Goal: Information Seeking & Learning: Learn about a topic

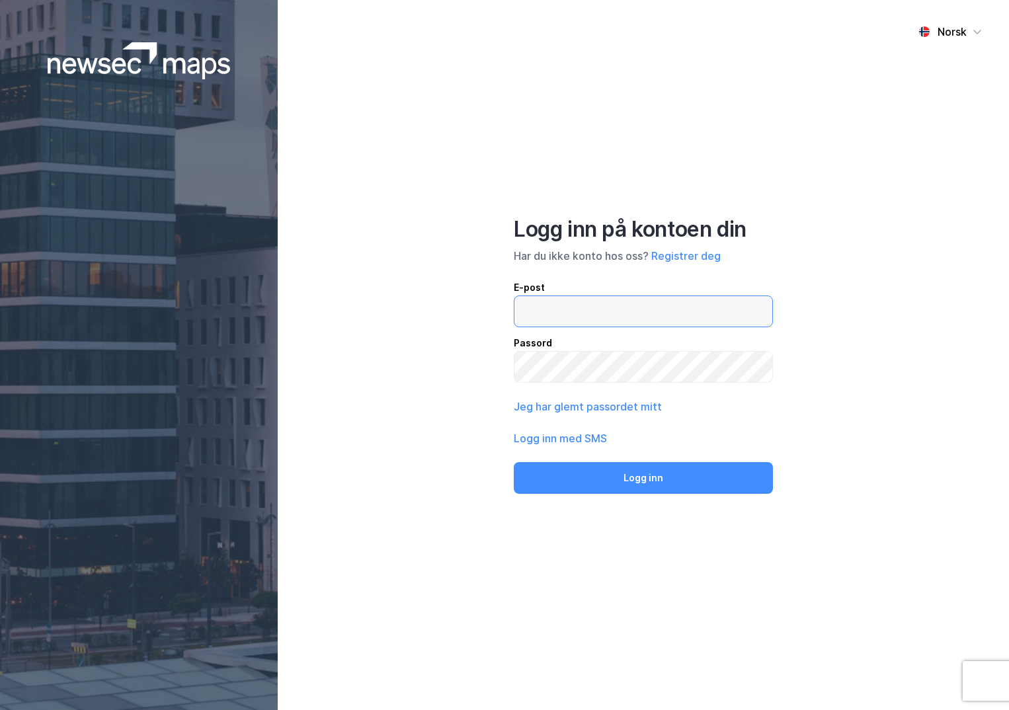
click at [558, 299] on input "email" at bounding box center [643, 311] width 258 height 30
type input "ingeborg.wetting@nordea.no"
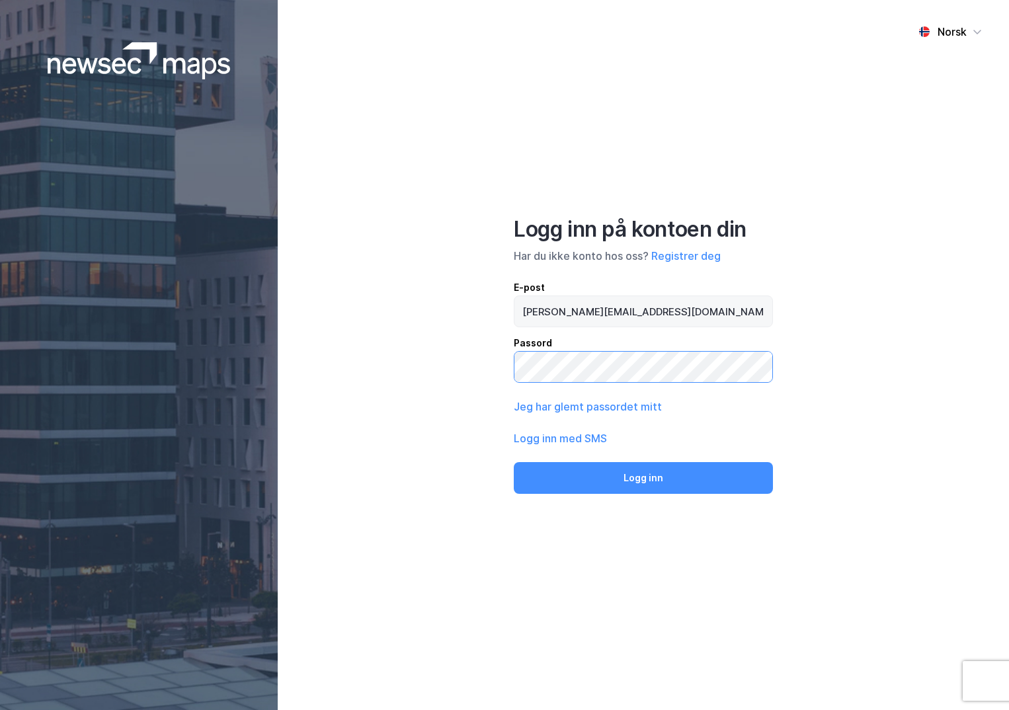
click at [514, 462] on button "Logg inn" at bounding box center [643, 478] width 259 height 32
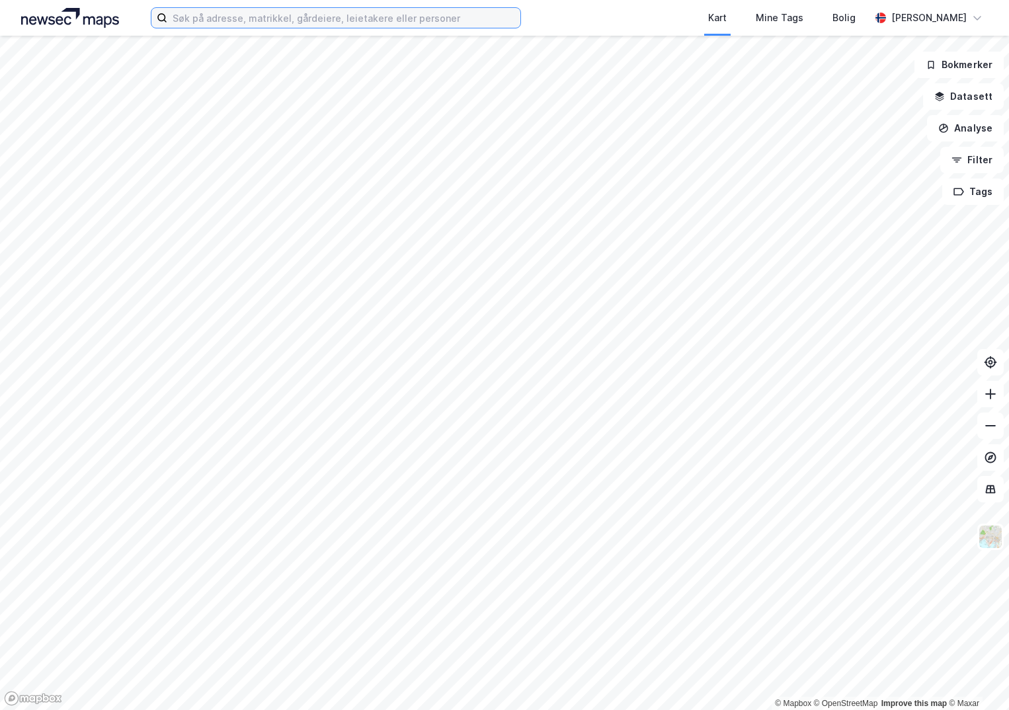
click at [265, 19] on input at bounding box center [343, 18] width 353 height 20
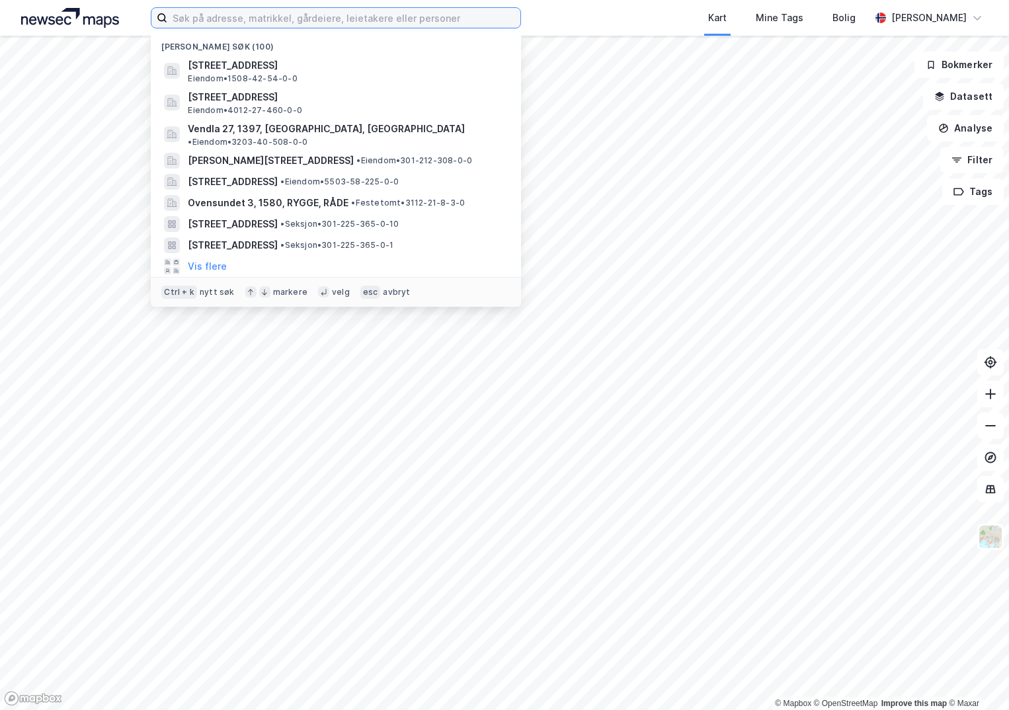
paste input "4010-35/2/15/0"
type input "4010-35/2/15/0"
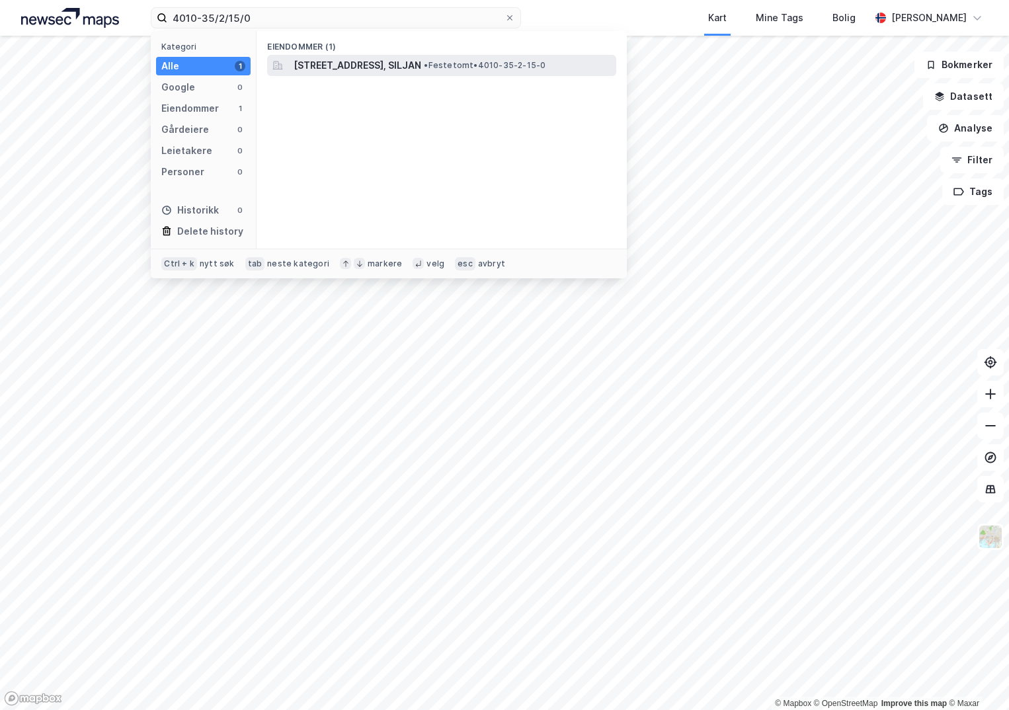
click at [362, 67] on span "[STREET_ADDRESS], SILJAN" at bounding box center [358, 66] width 128 height 16
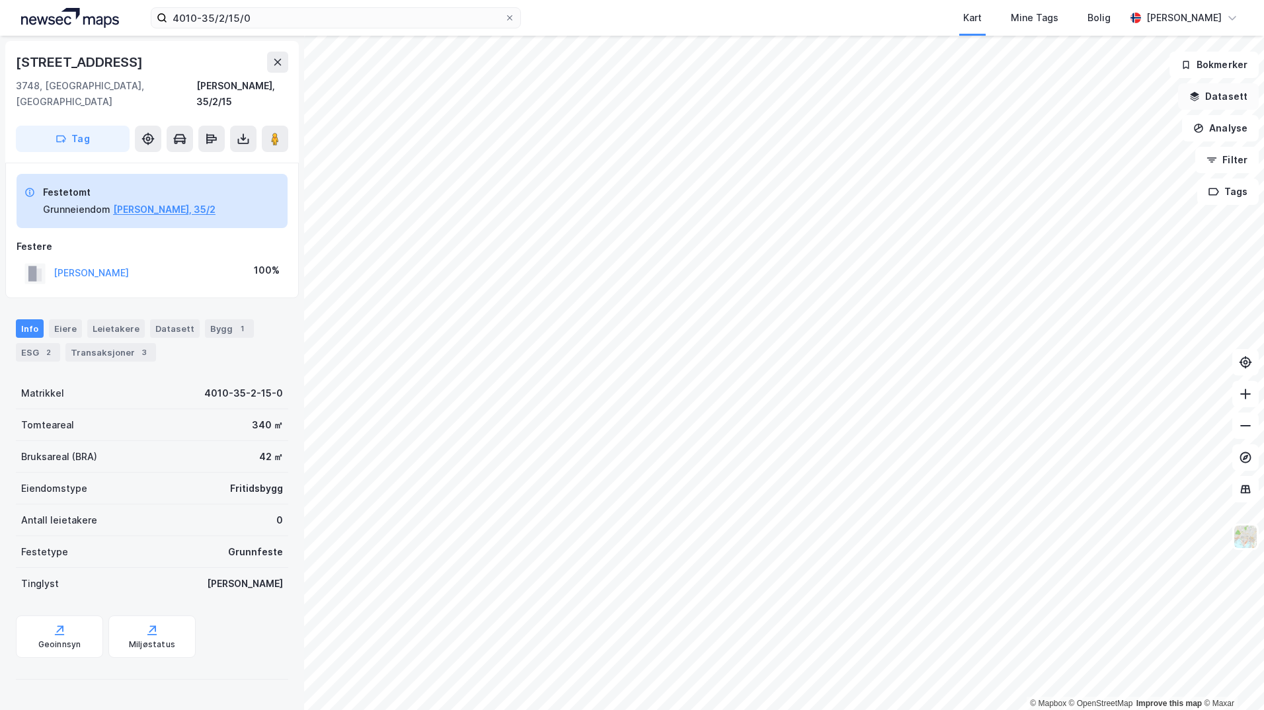
click at [1008, 94] on button "Datasett" at bounding box center [1218, 96] width 81 height 26
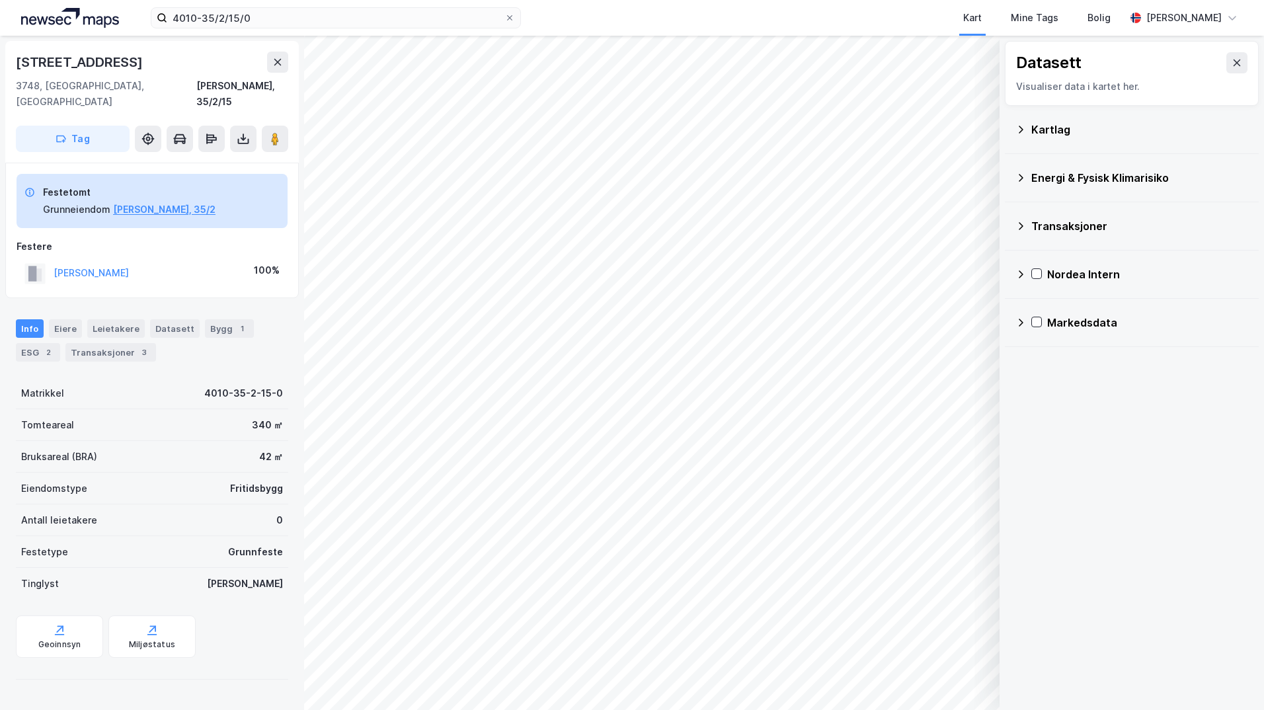
click at [1008, 128] on icon at bounding box center [1021, 129] width 11 height 11
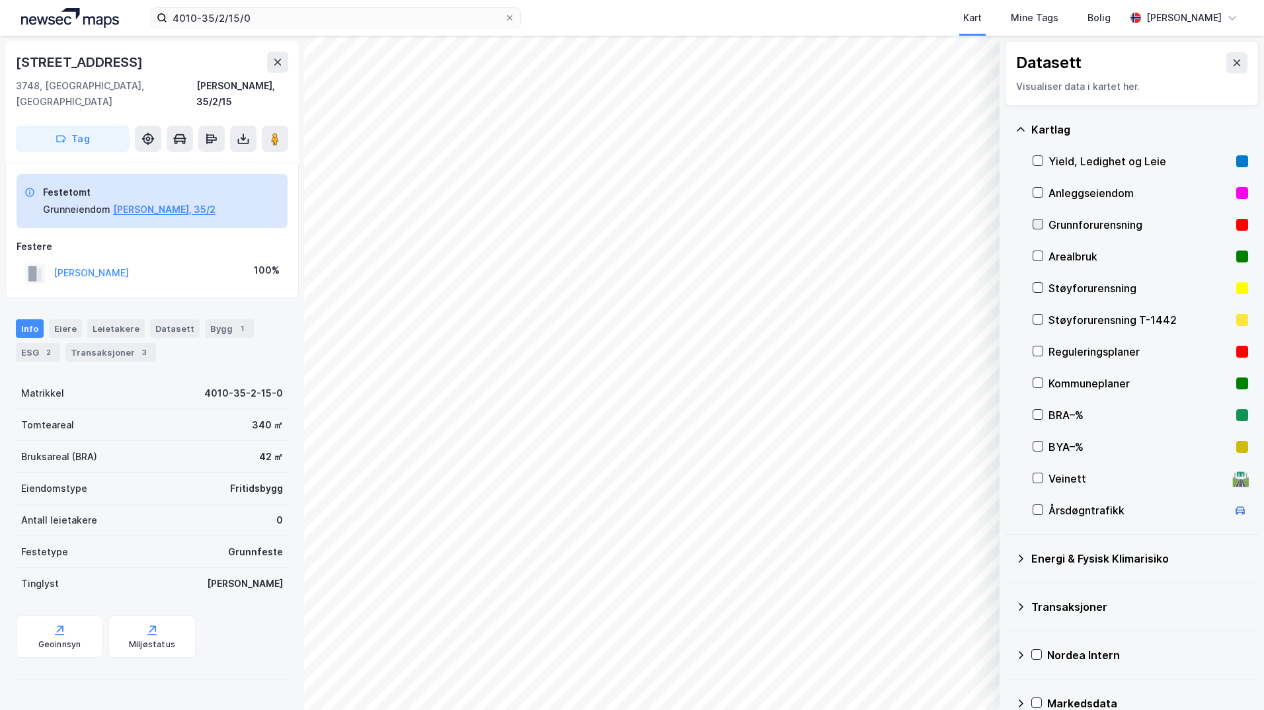
click at [1008, 222] on icon at bounding box center [1038, 224] width 9 height 9
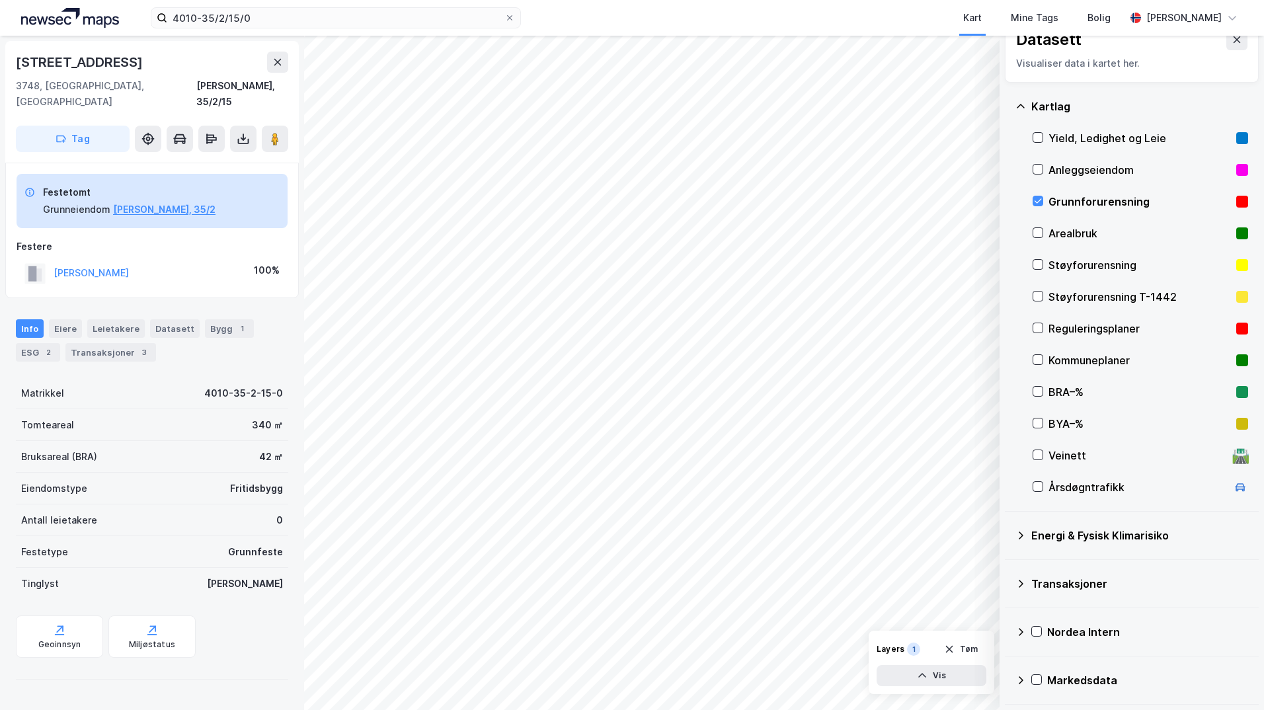
click at [1008, 536] on icon at bounding box center [1021, 535] width 11 height 11
click at [1008, 565] on icon at bounding box center [1053, 566] width 9 height 9
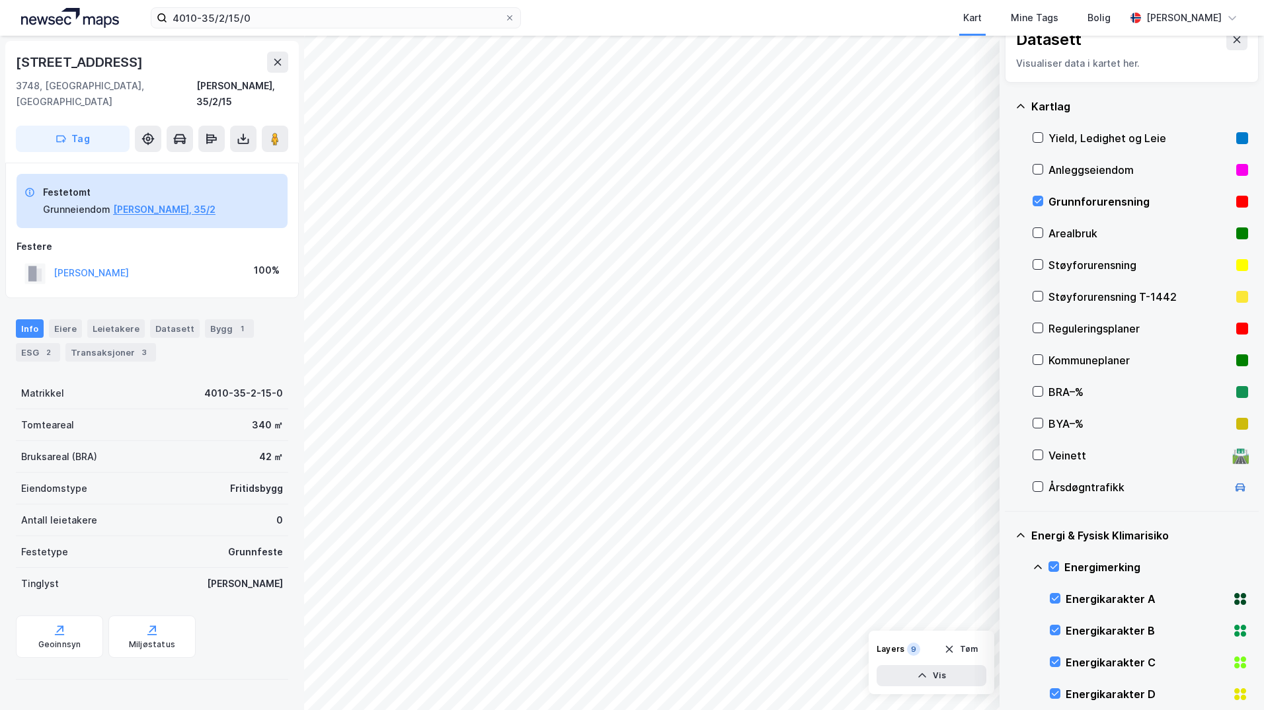
click at [1008, 563] on icon at bounding box center [1038, 567] width 11 height 11
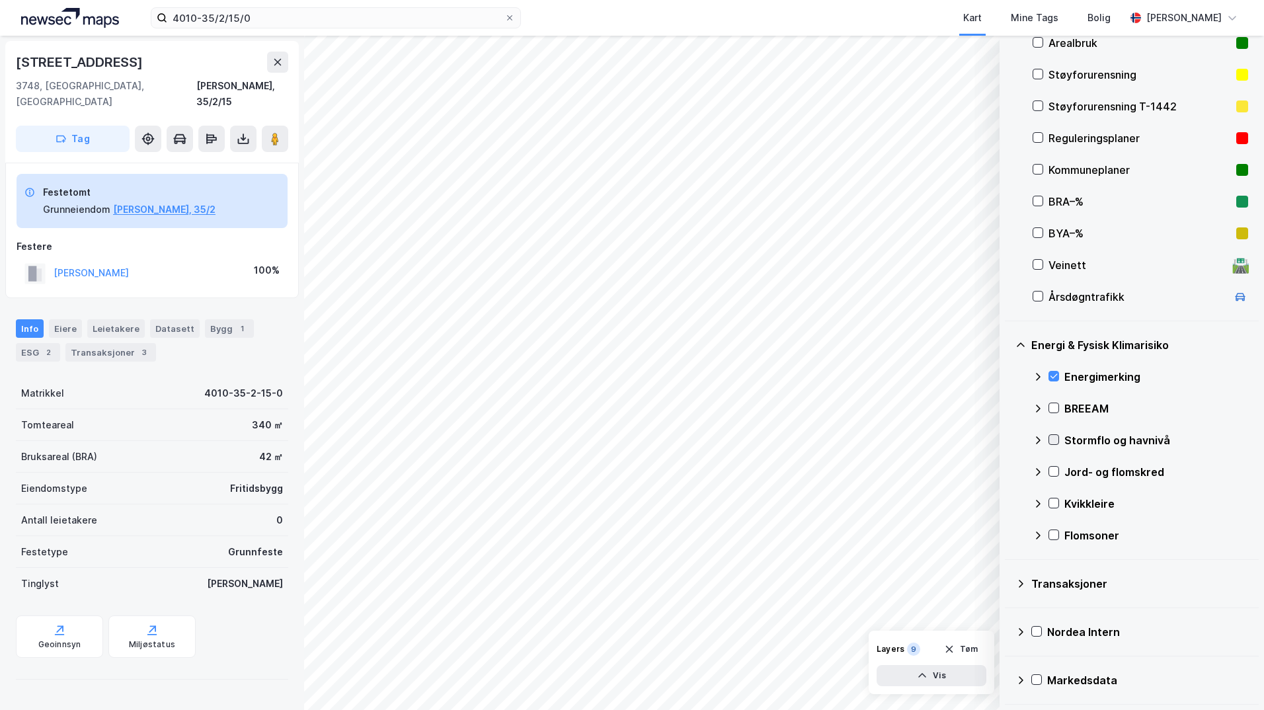
click at [1008, 438] on icon at bounding box center [1053, 439] width 9 height 9
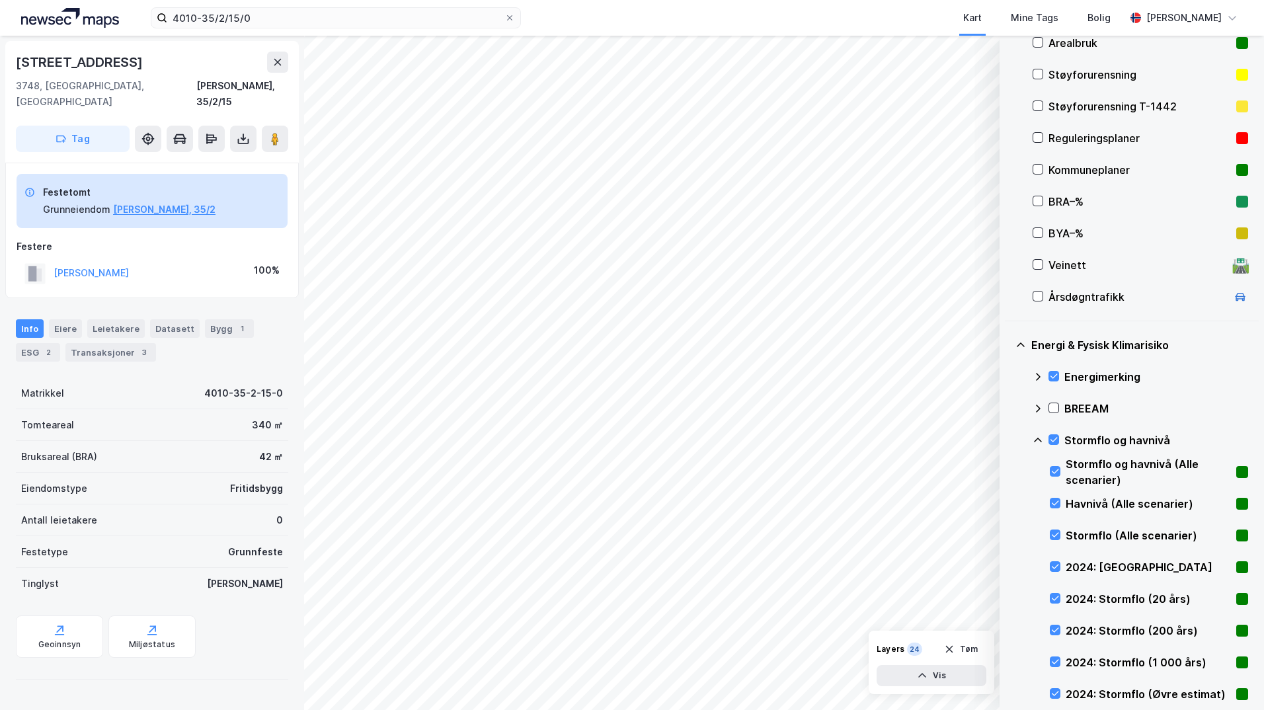
click at [1008, 441] on icon at bounding box center [1038, 440] width 11 height 11
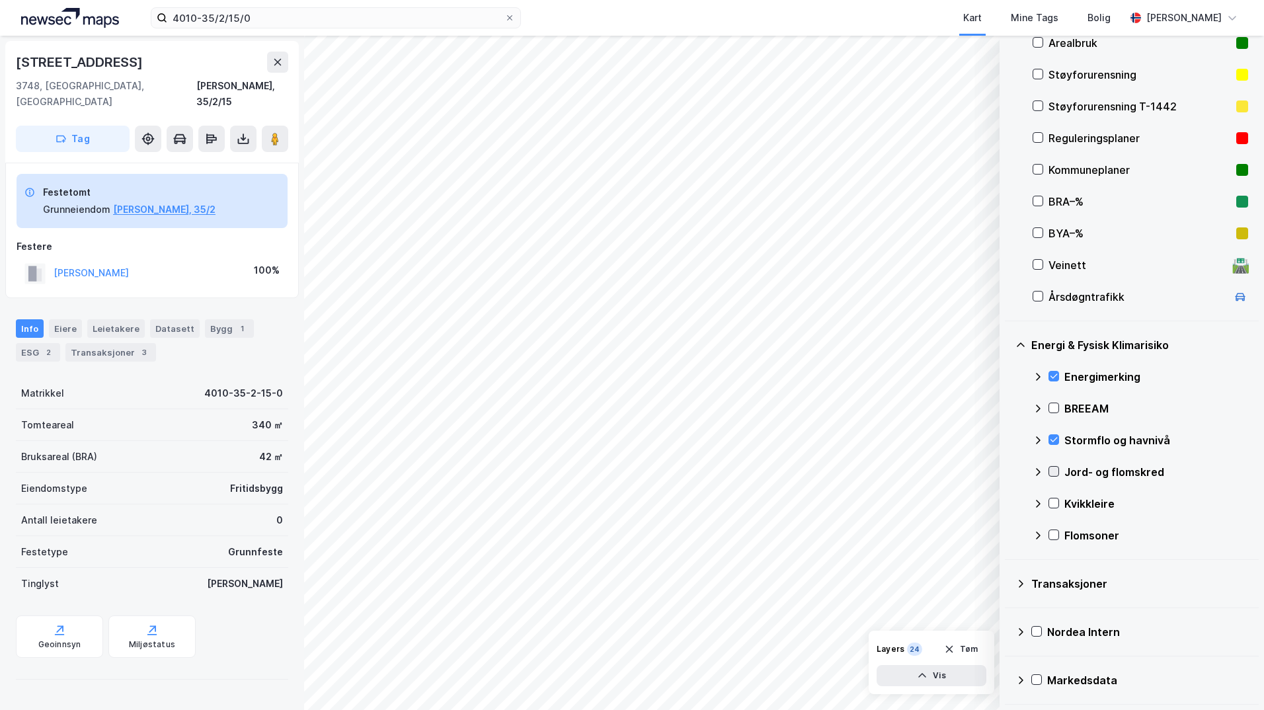
click at [1008, 472] on icon at bounding box center [1053, 471] width 9 height 9
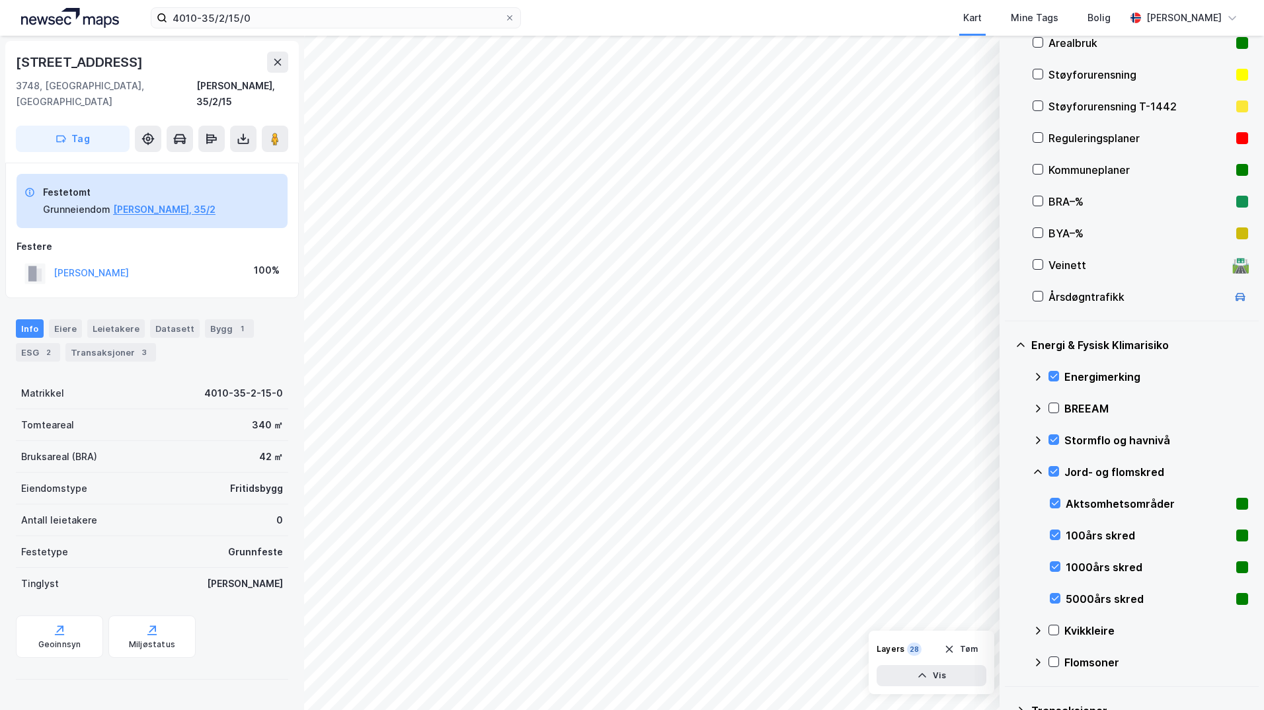
click at [1008, 473] on icon at bounding box center [1038, 472] width 8 height 5
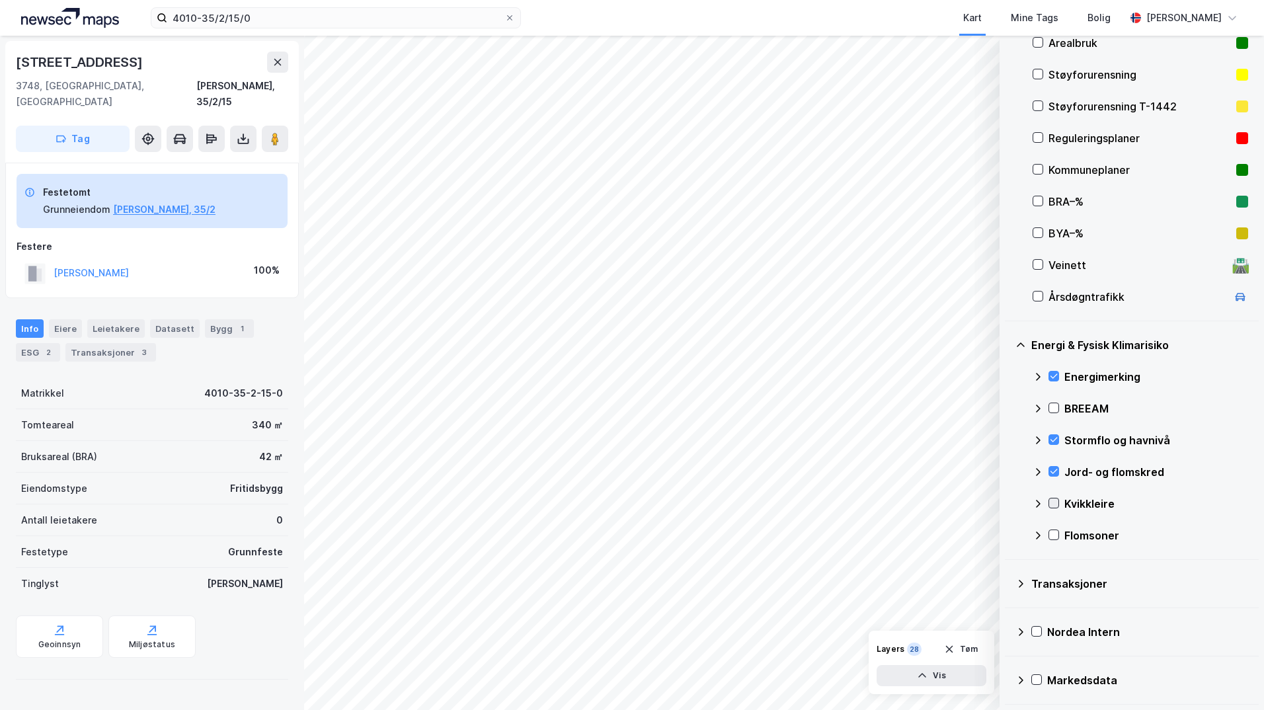
click at [1008, 505] on icon at bounding box center [1053, 503] width 9 height 9
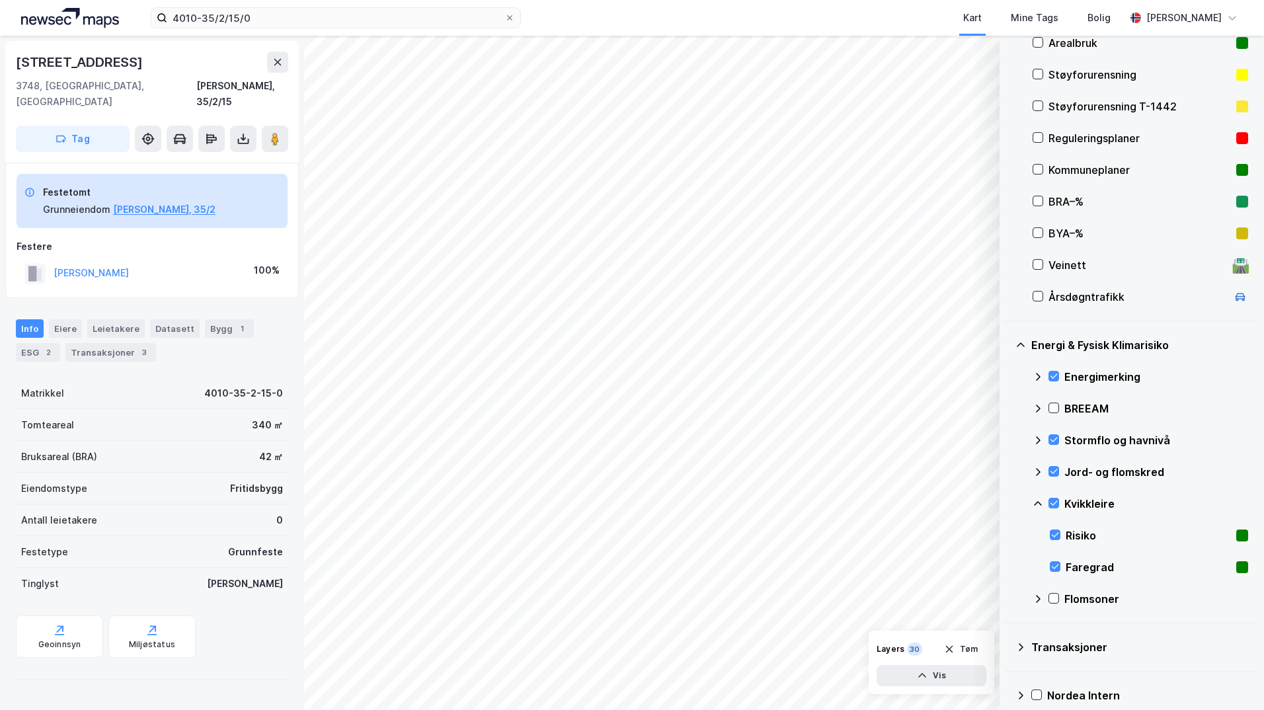
click at [1008, 503] on icon at bounding box center [1038, 504] width 11 height 11
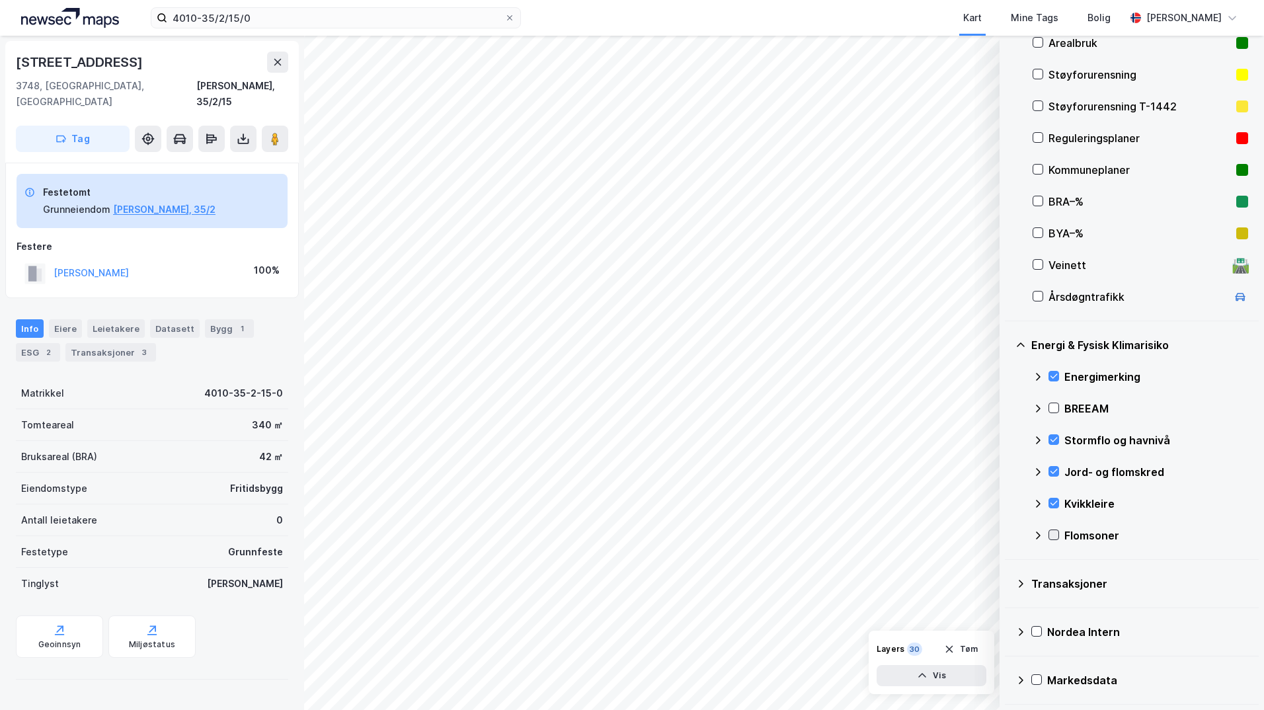
click at [1008, 536] on icon at bounding box center [1053, 534] width 9 height 9
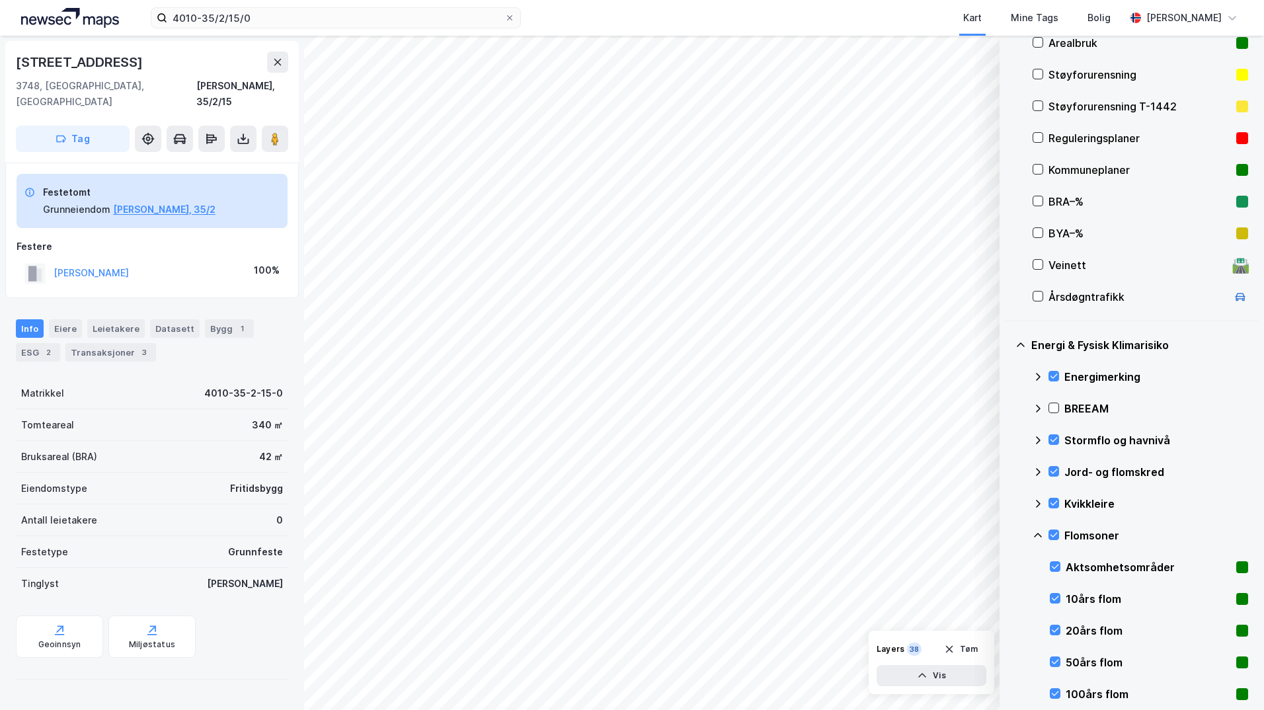
click at [1008, 537] on icon at bounding box center [1038, 535] width 11 height 11
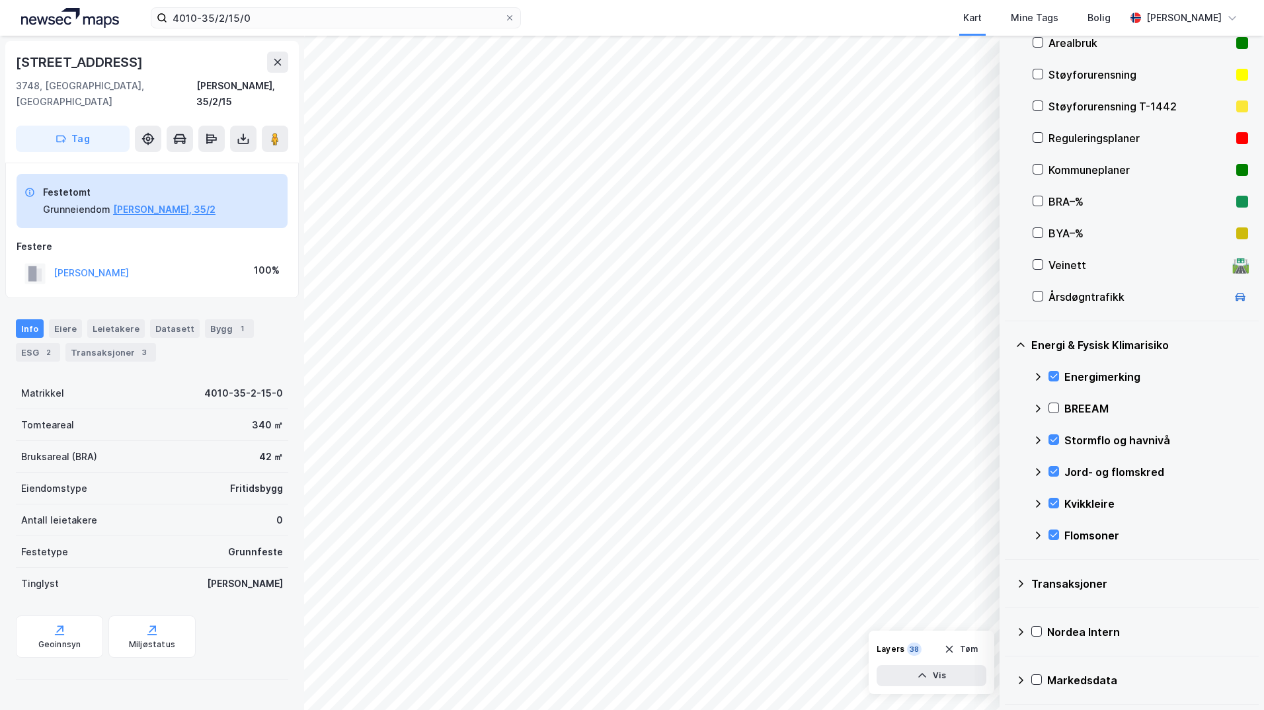
scroll to position [81, 0]
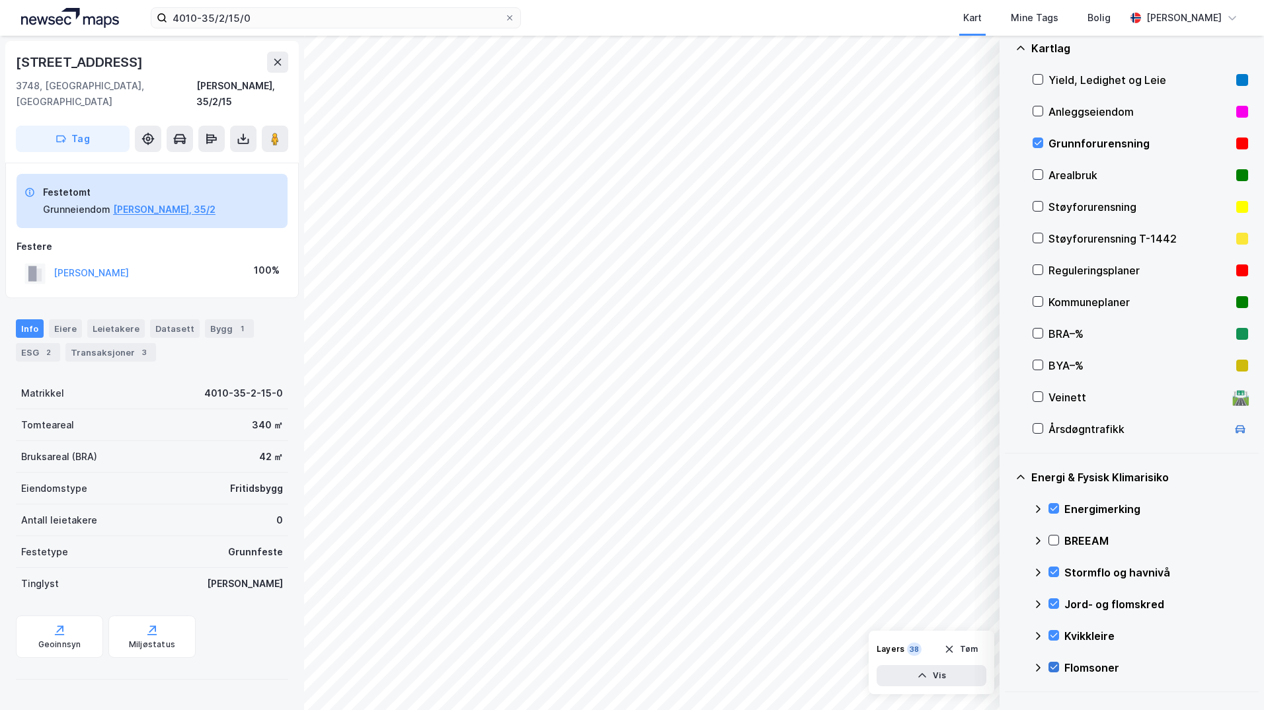
click at [1008, 667] on icon at bounding box center [1053, 667] width 9 height 9
click at [1008, 669] on icon at bounding box center [1053, 667] width 9 height 9
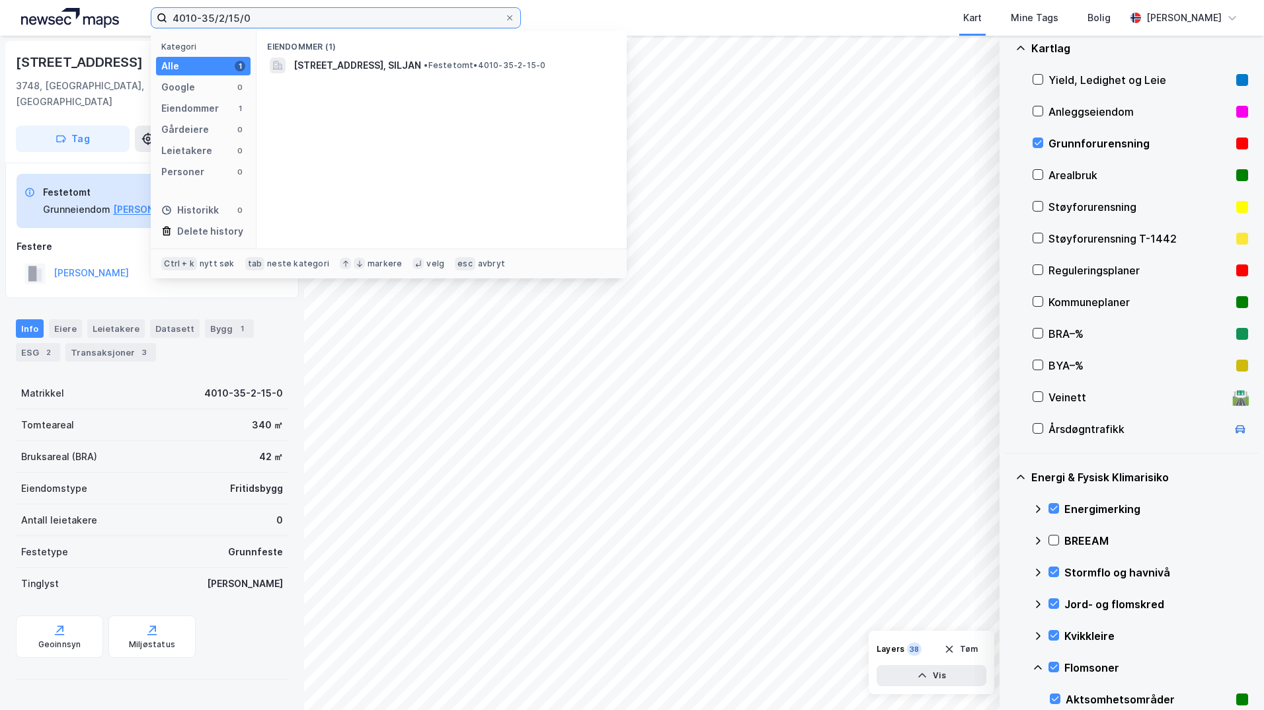
drag, startPoint x: 270, startPoint y: 17, endPoint x: 124, endPoint y: 17, distance: 146.1
click at [130, 18] on div "4010-35/2/15/0 Kategori Alle 1 Google 0 Eiendommer 1 Gårdeiere 0 Leietakere 0 P…" at bounding box center [632, 18] width 1264 height 36
paste input "301-123/785/0/0"
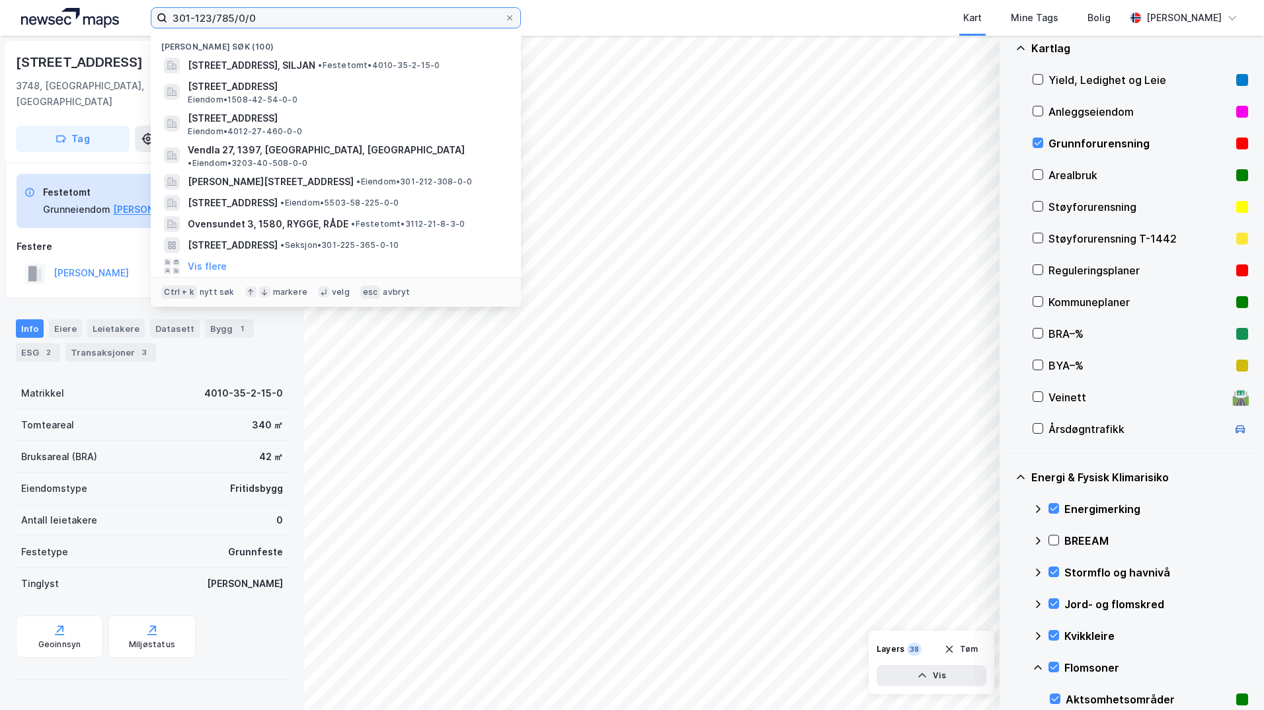
type input "301-123/785/0/0"
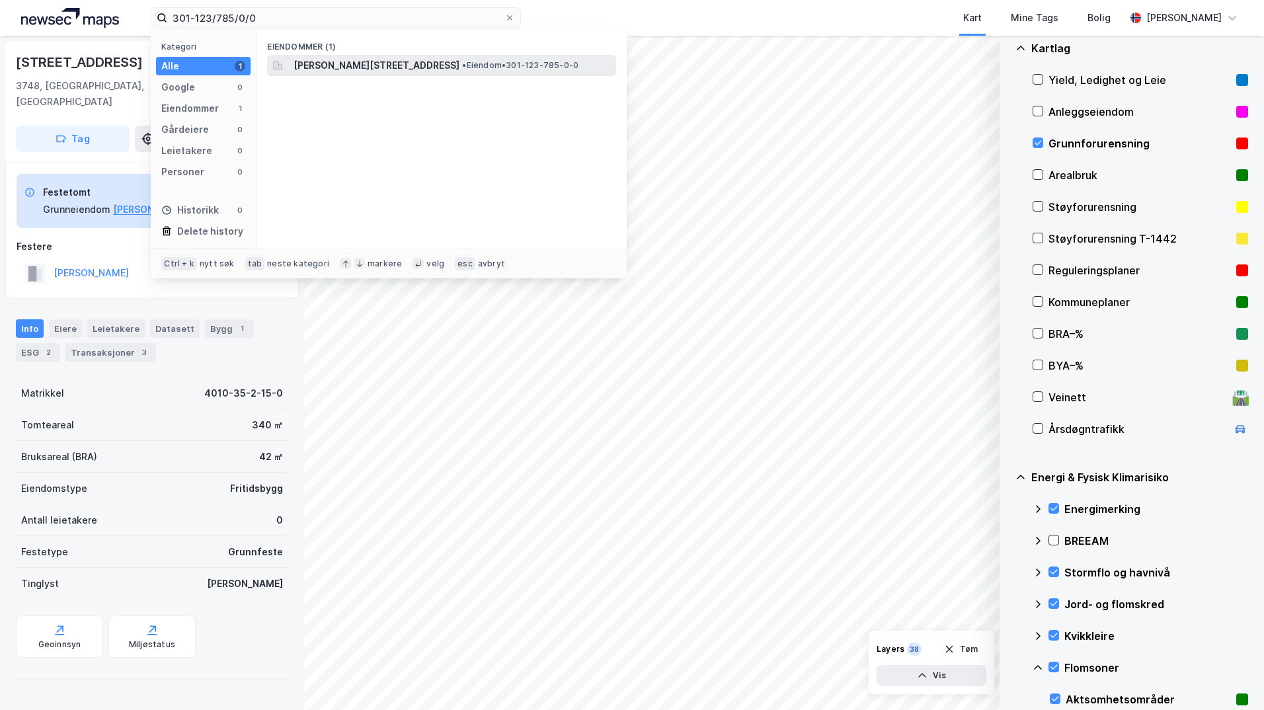
click at [406, 63] on span "[PERSON_NAME][STREET_ADDRESS]" at bounding box center [377, 66] width 166 height 16
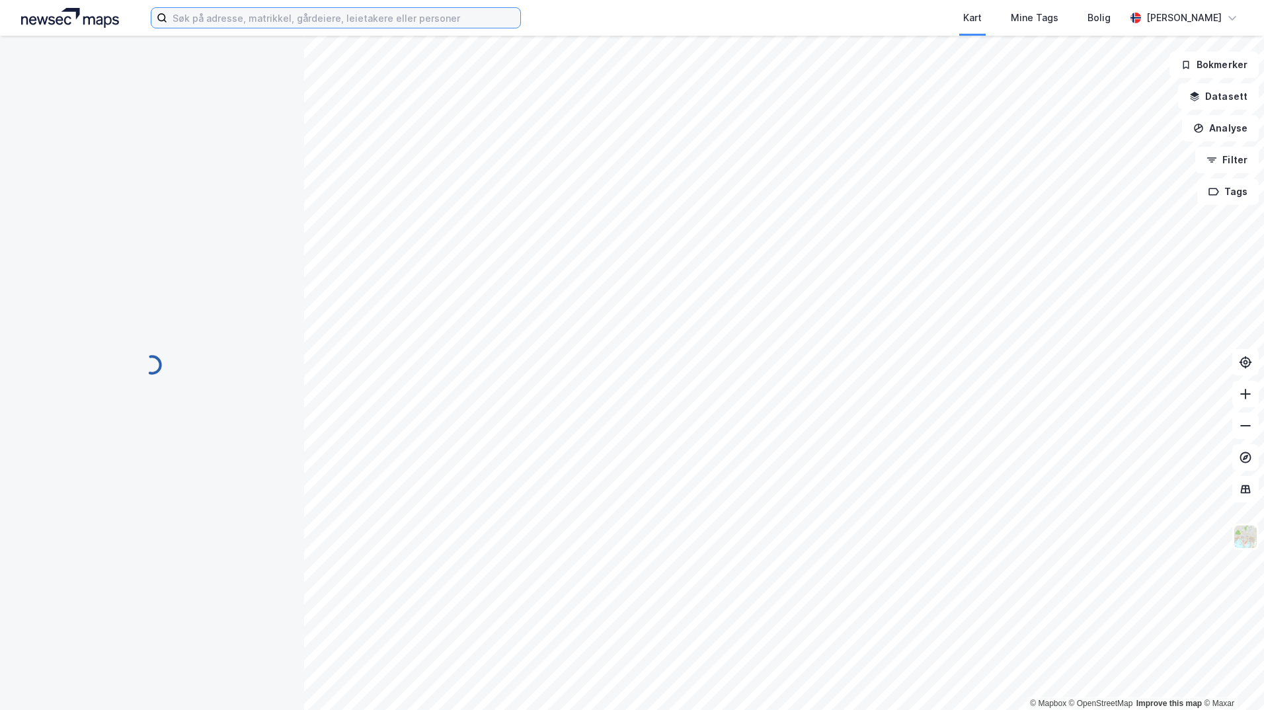
drag, startPoint x: 199, startPoint y: 15, endPoint x: 208, endPoint y: 15, distance: 8.6
click at [202, 15] on input at bounding box center [343, 18] width 353 height 20
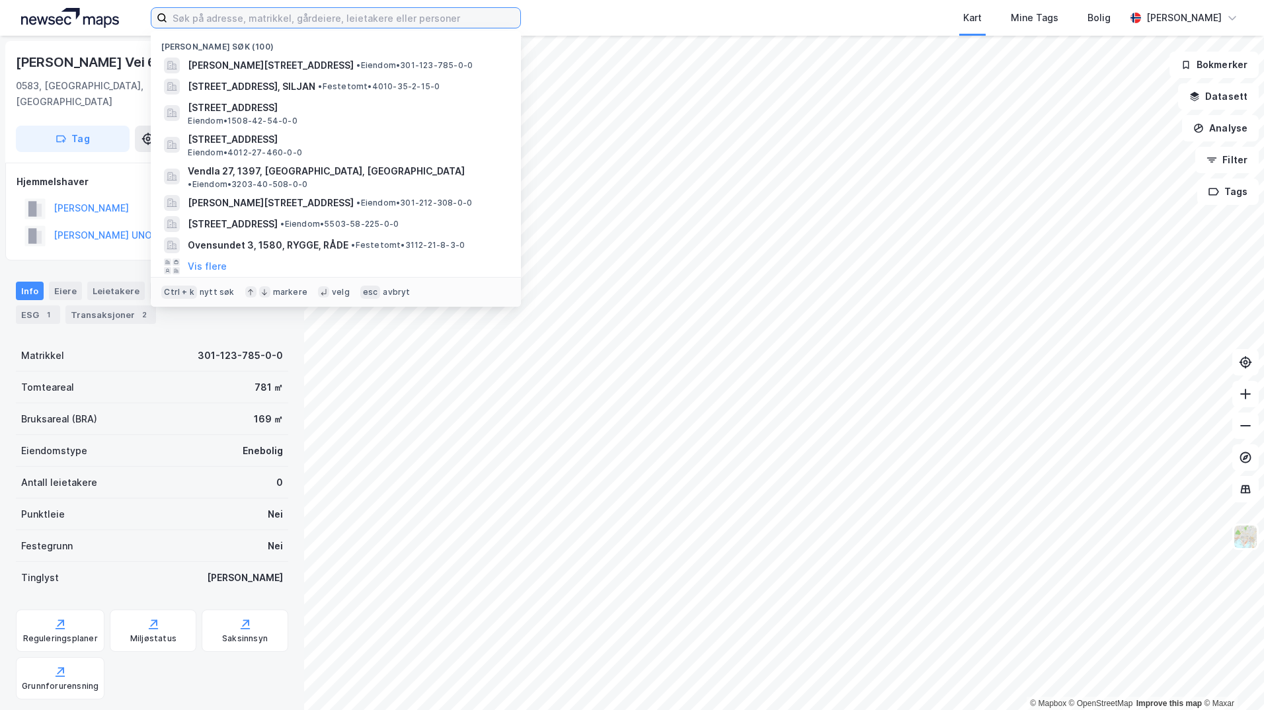
paste input "301-123/785/0/0"
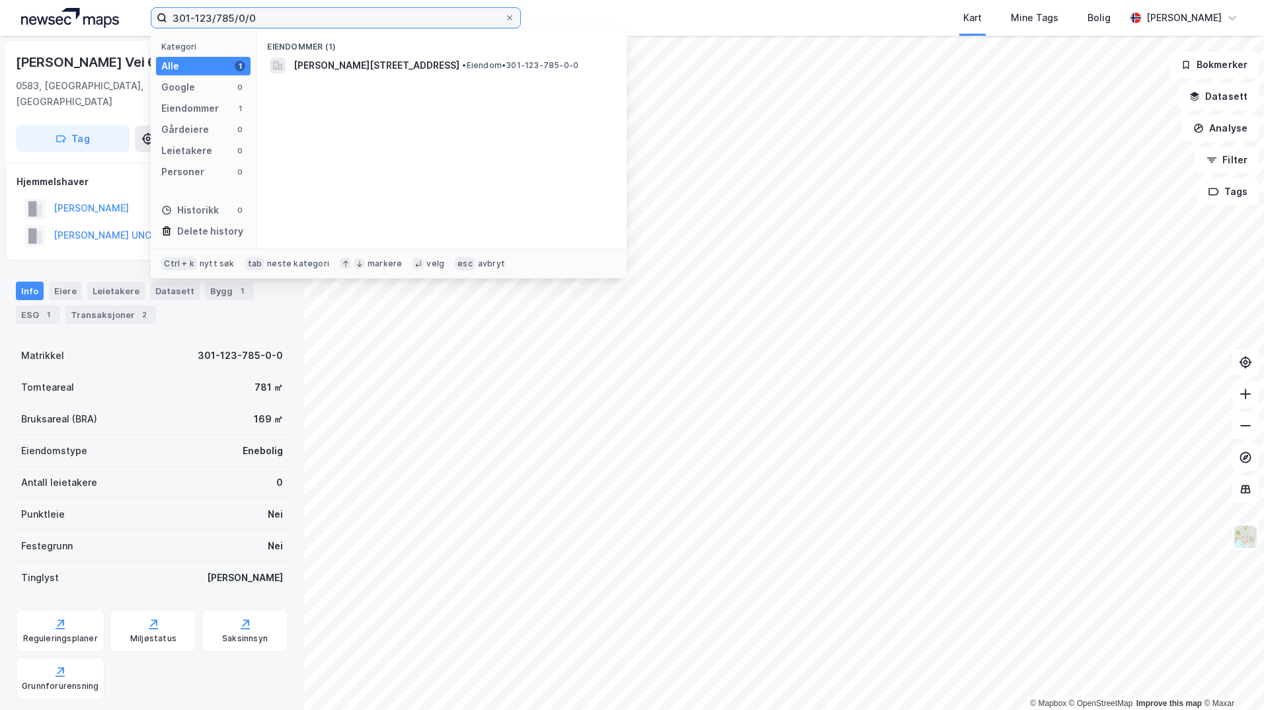
type input "301-123/785/0/0"
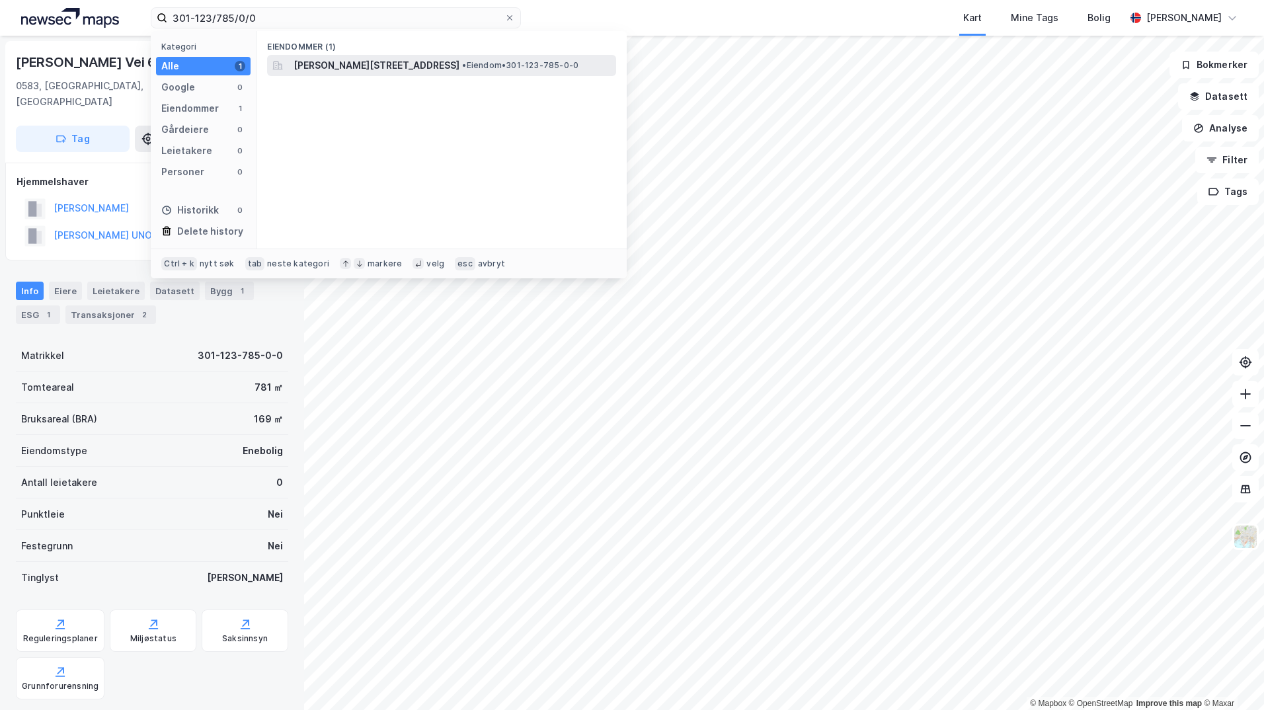
click at [350, 60] on span "[PERSON_NAME][STREET_ADDRESS]" at bounding box center [377, 66] width 166 height 16
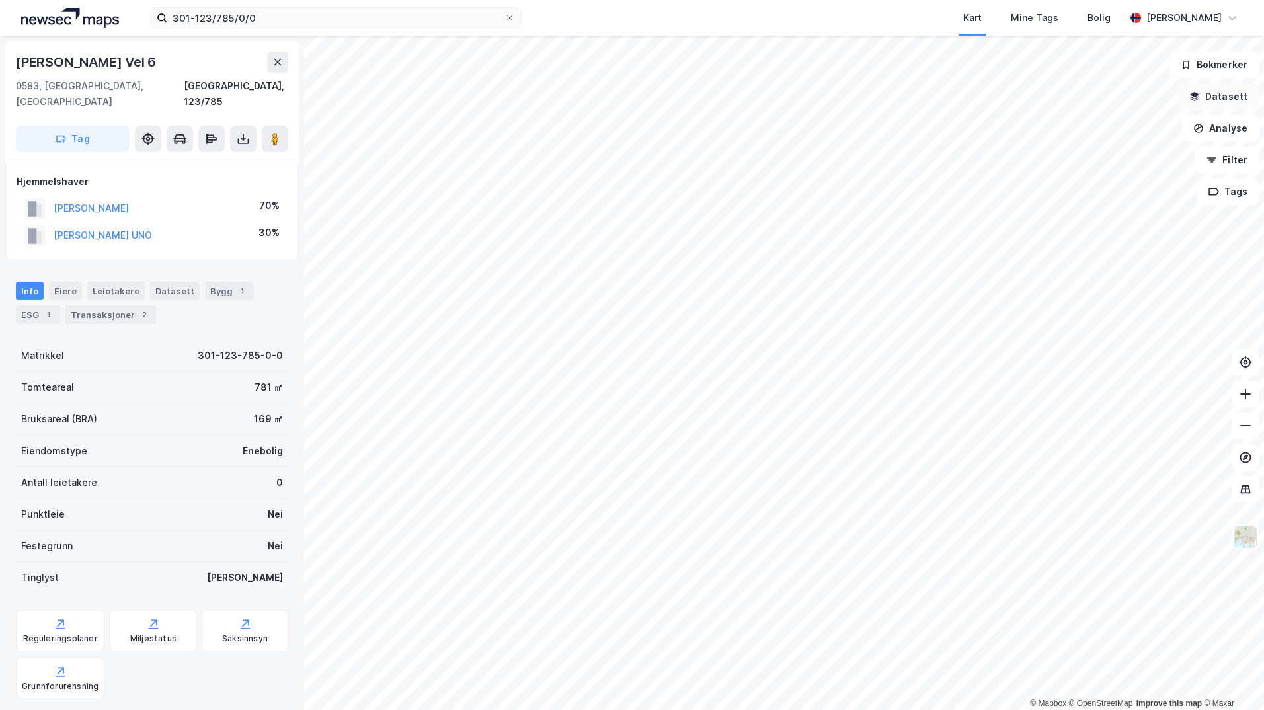
click at [1206, 98] on button "Datasett" at bounding box center [1218, 96] width 81 height 26
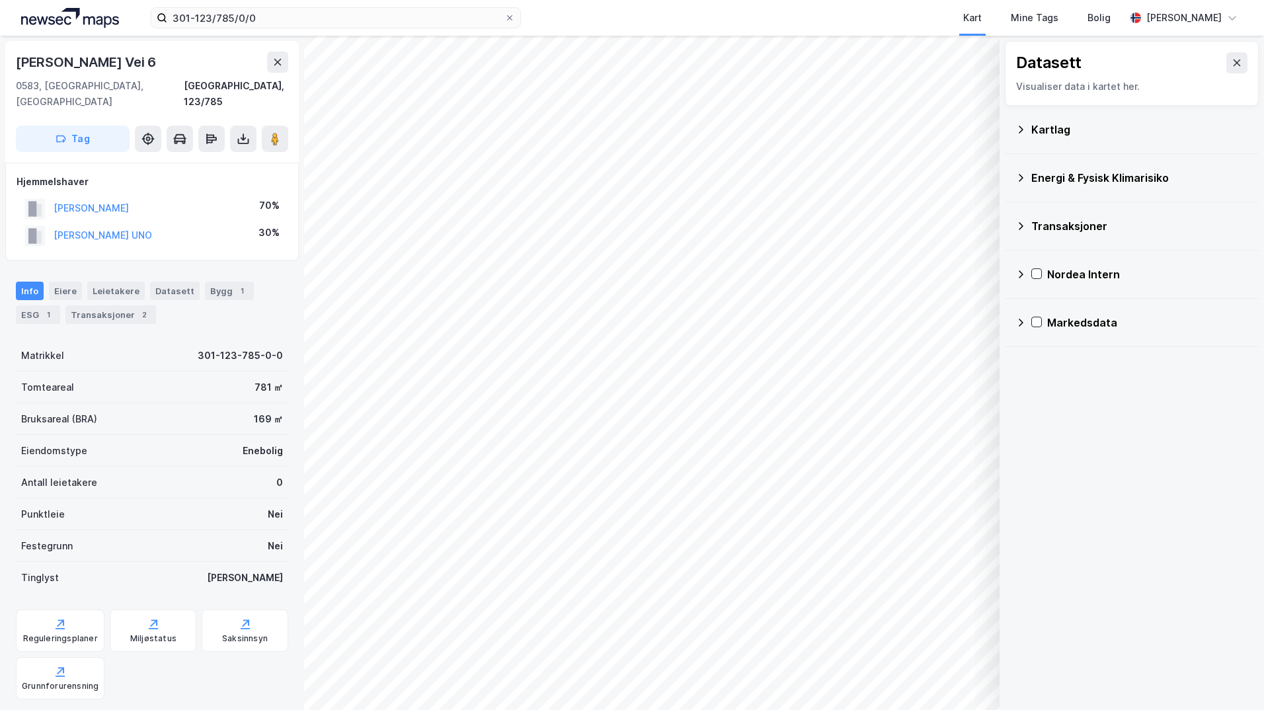
click at [1038, 127] on div "Kartlag" at bounding box center [1140, 130] width 217 height 16
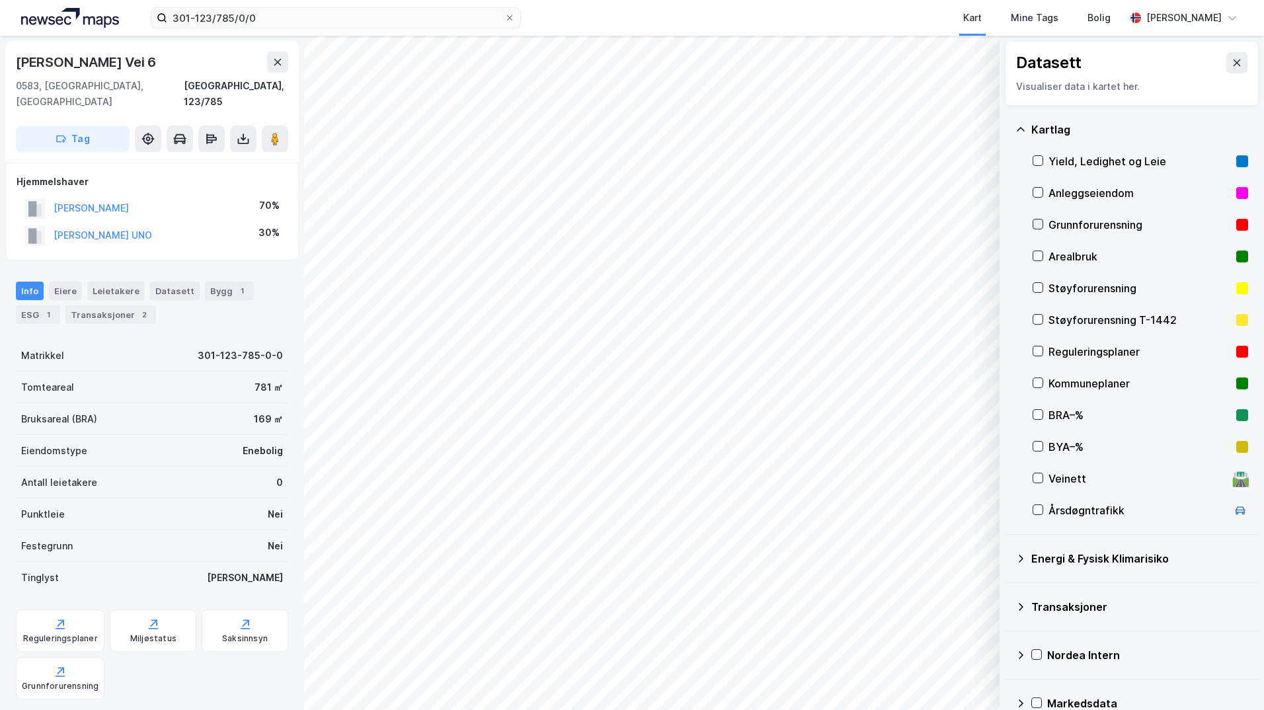
click at [1040, 223] on icon at bounding box center [1038, 224] width 9 height 9
click at [1022, 555] on icon at bounding box center [1021, 559] width 11 height 11
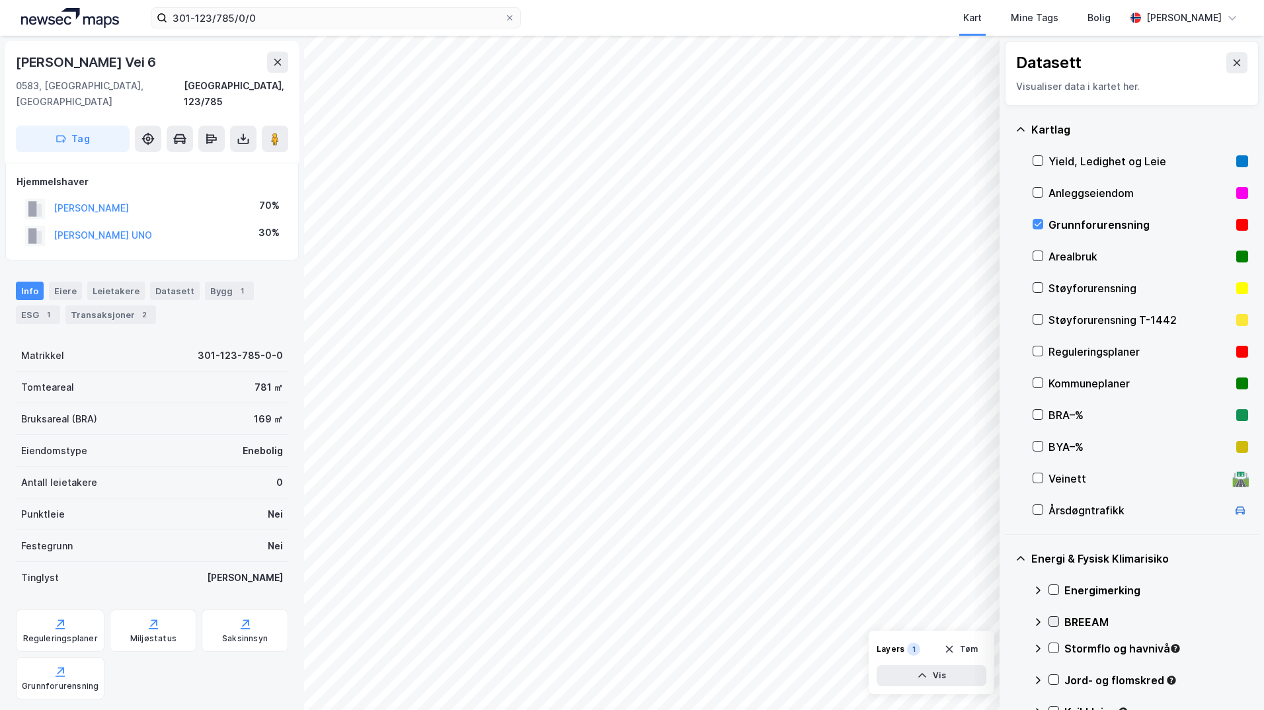
scroll to position [66, 0]
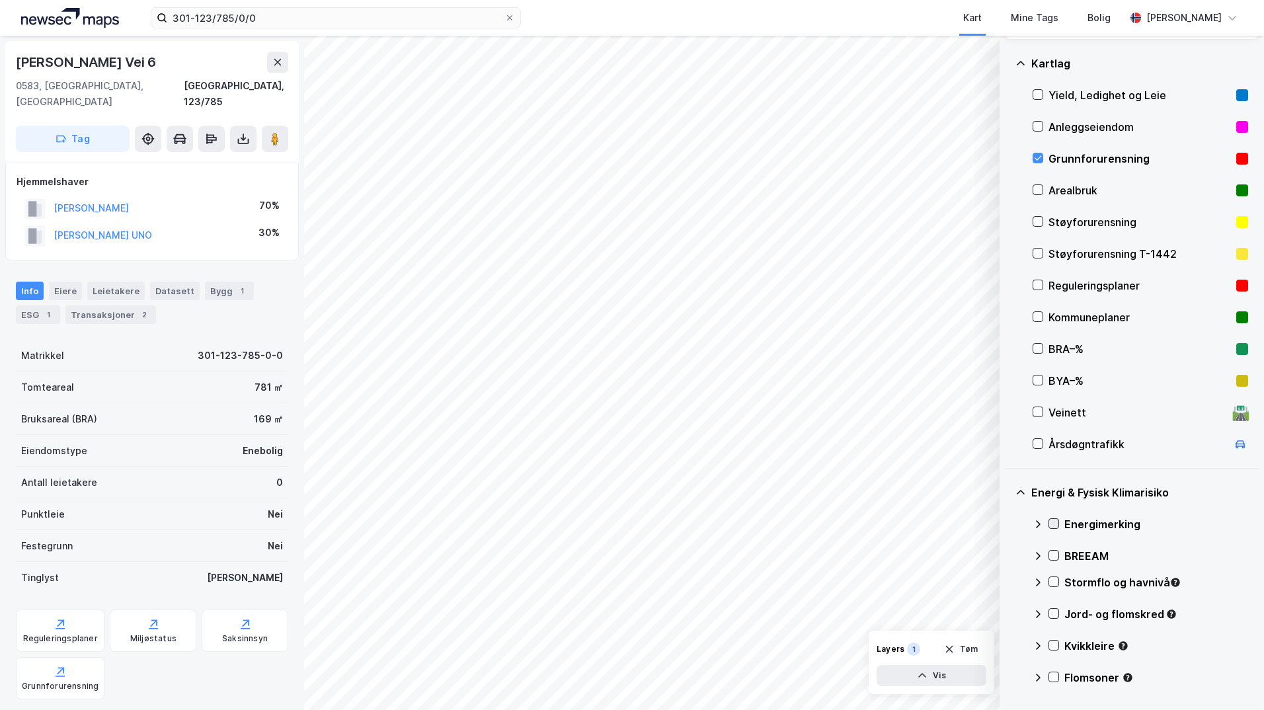
click at [1055, 525] on icon at bounding box center [1054, 524] width 7 height 5
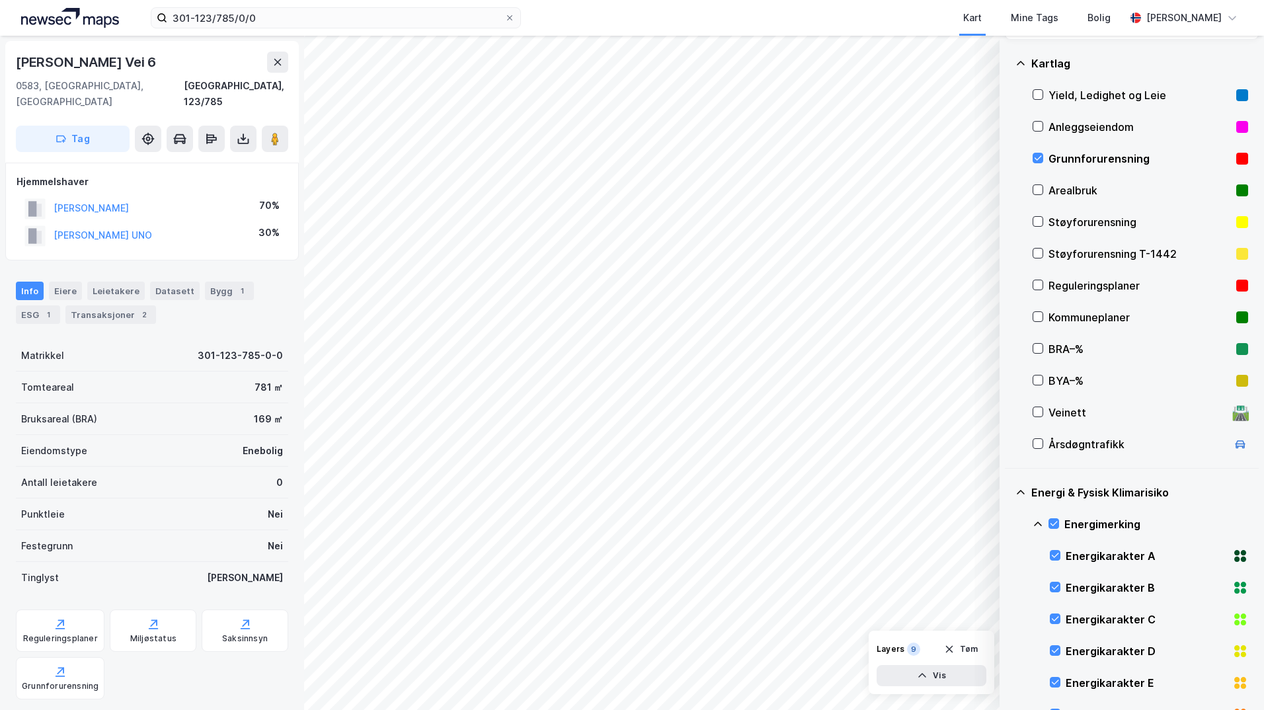
click at [1036, 524] on icon at bounding box center [1038, 524] width 11 height 11
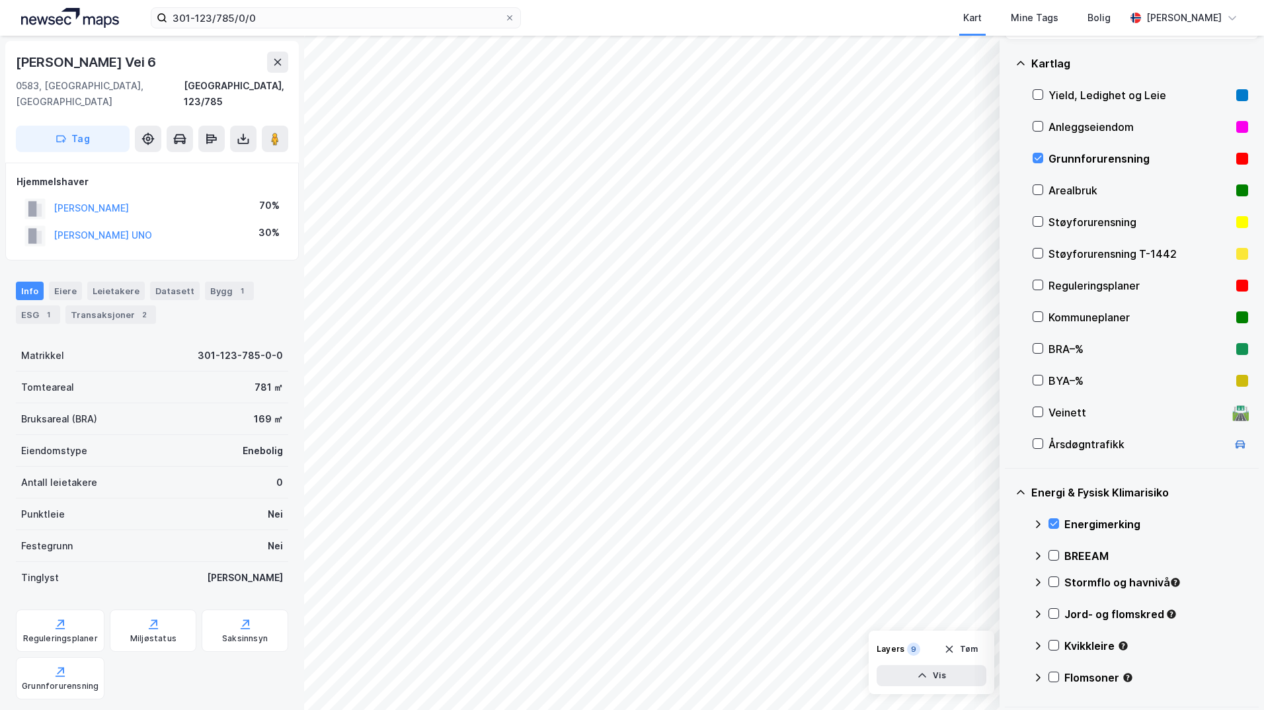
scroll to position [198, 0]
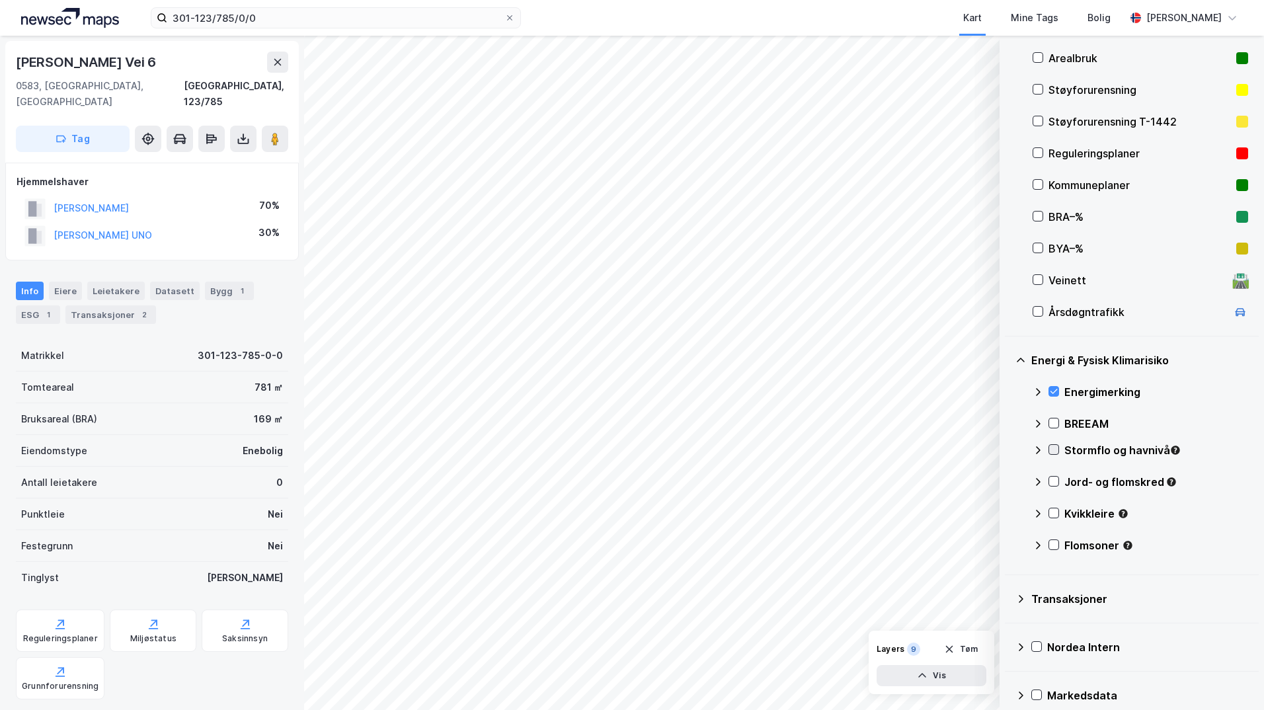
click at [1055, 448] on icon at bounding box center [1053, 449] width 9 height 9
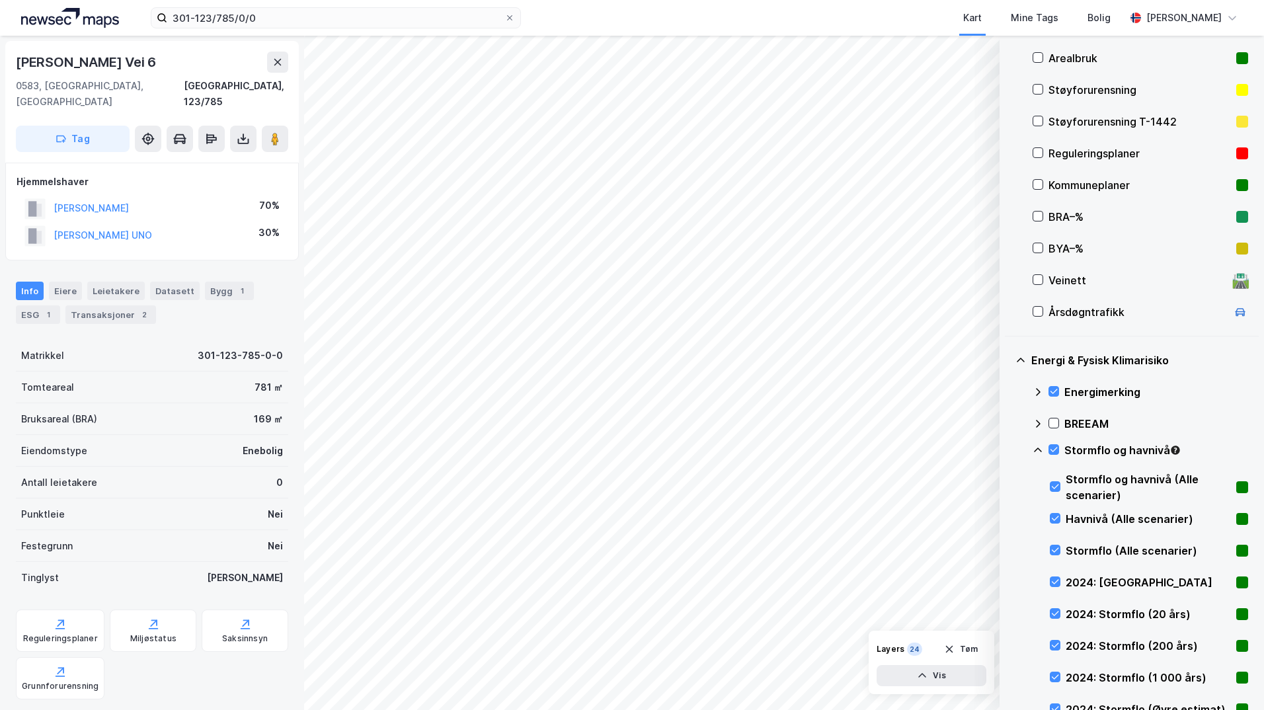
click at [1041, 450] on icon at bounding box center [1038, 450] width 11 height 11
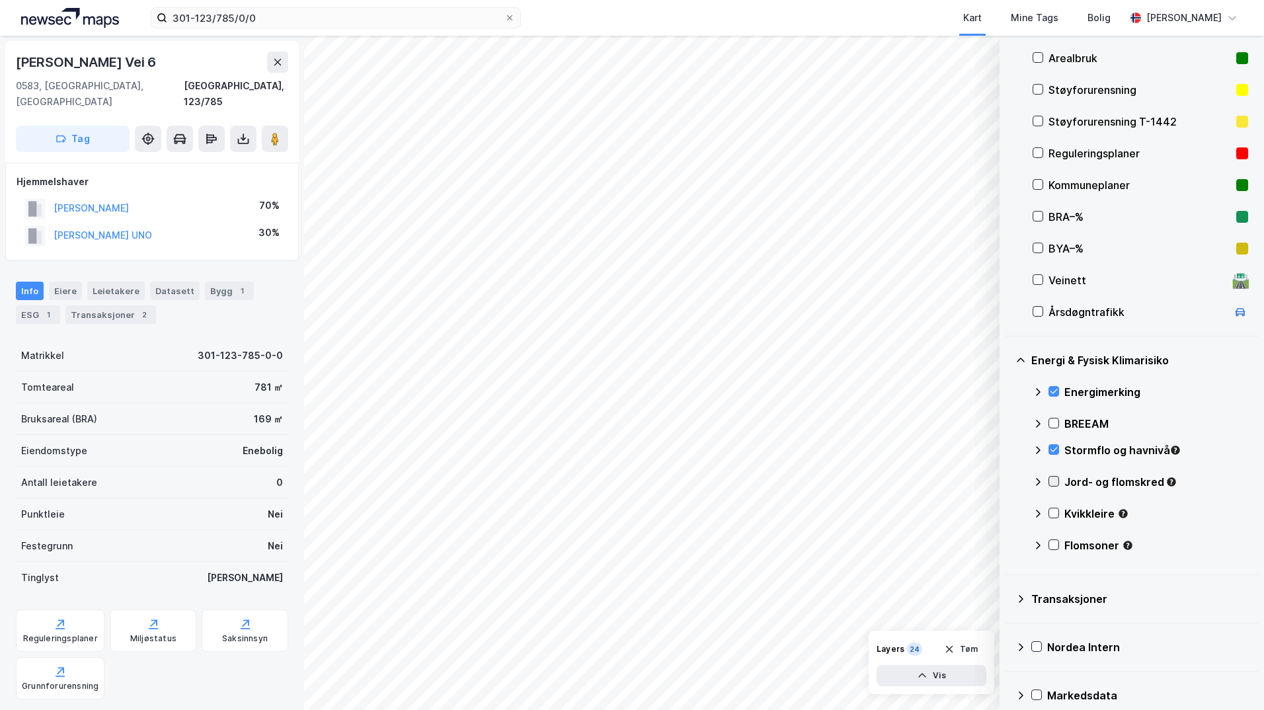
click at [1054, 479] on icon at bounding box center [1053, 481] width 9 height 9
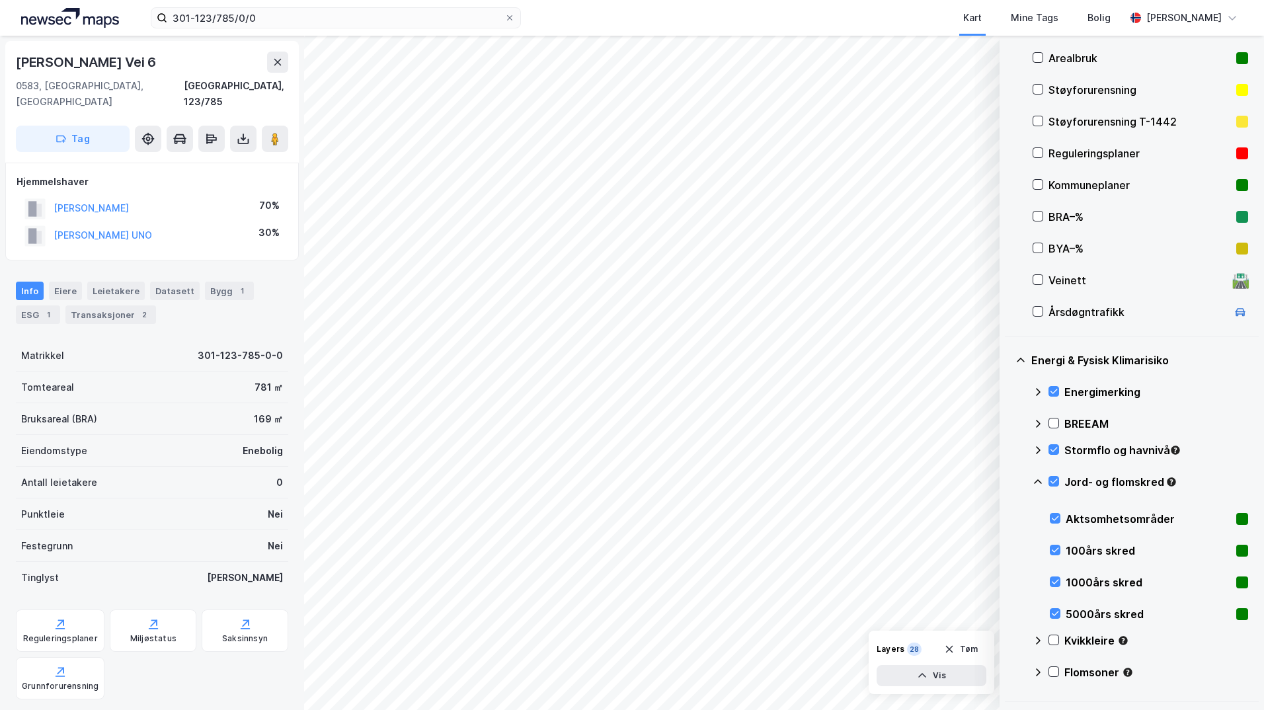
click at [1039, 483] on icon at bounding box center [1038, 482] width 11 height 11
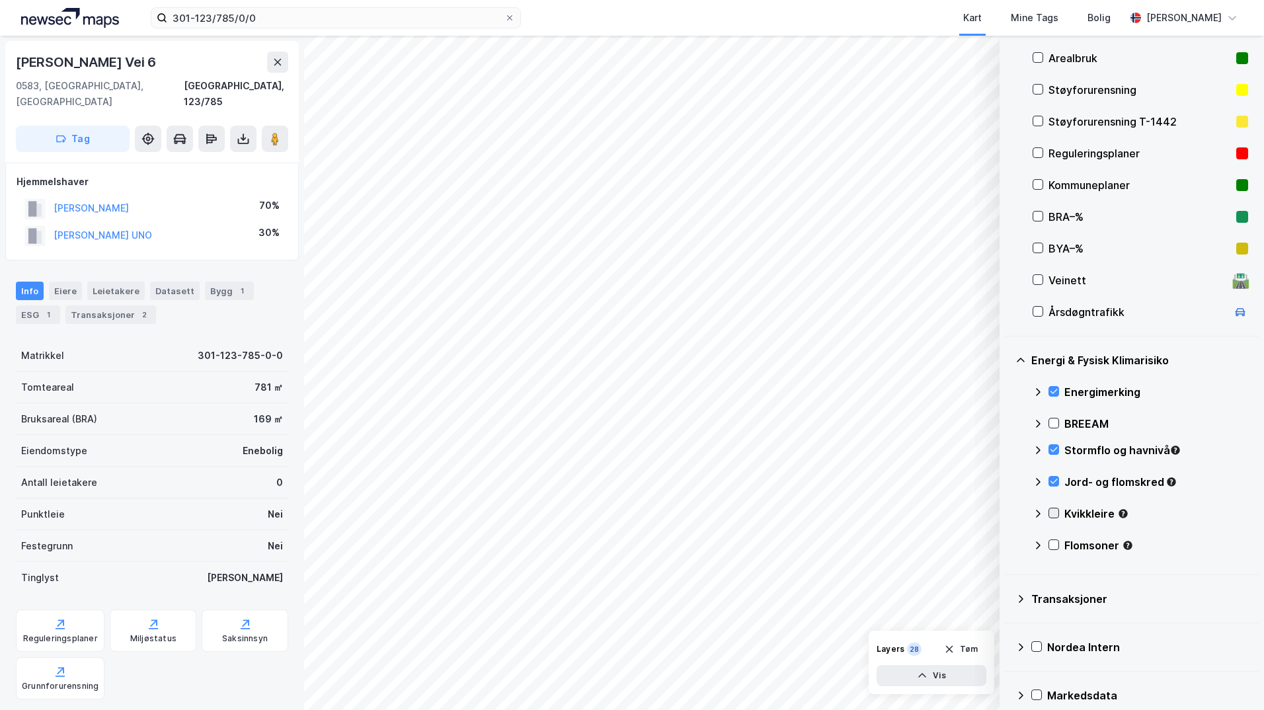
click at [1055, 512] on icon at bounding box center [1053, 513] width 9 height 9
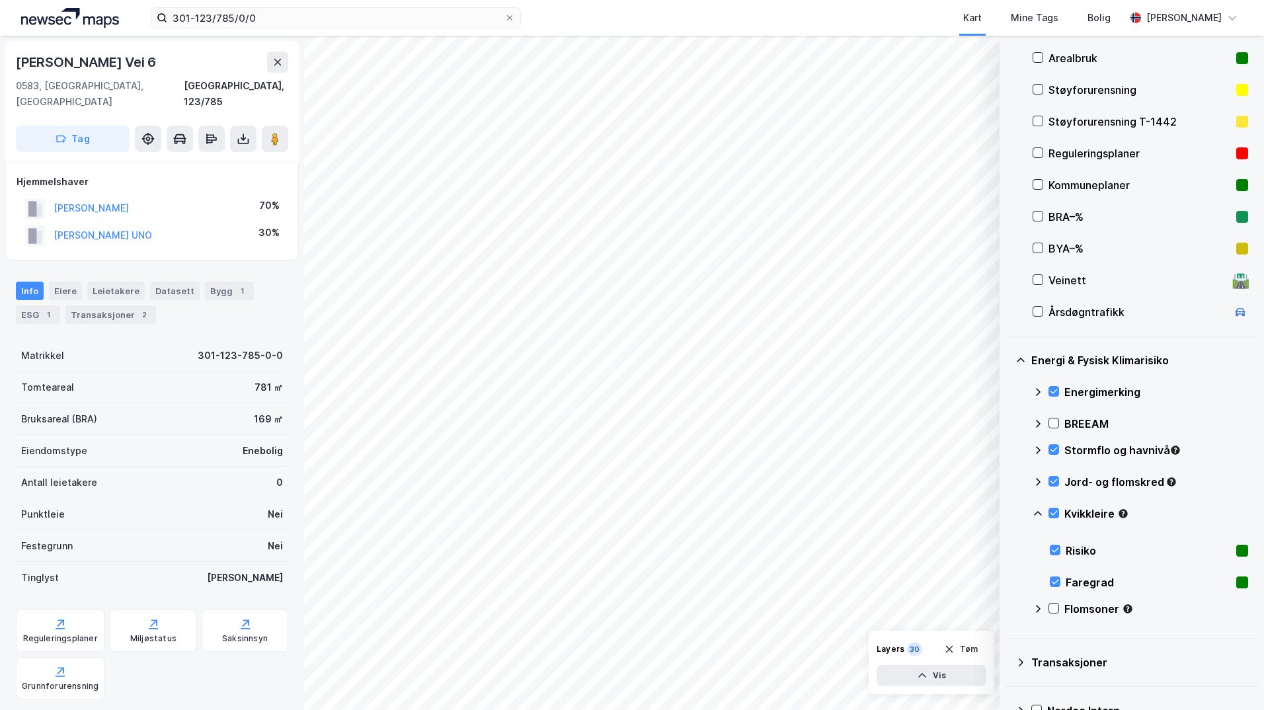
click at [1038, 514] on icon at bounding box center [1038, 514] width 11 height 11
click at [1053, 545] on icon at bounding box center [1053, 544] width 9 height 9
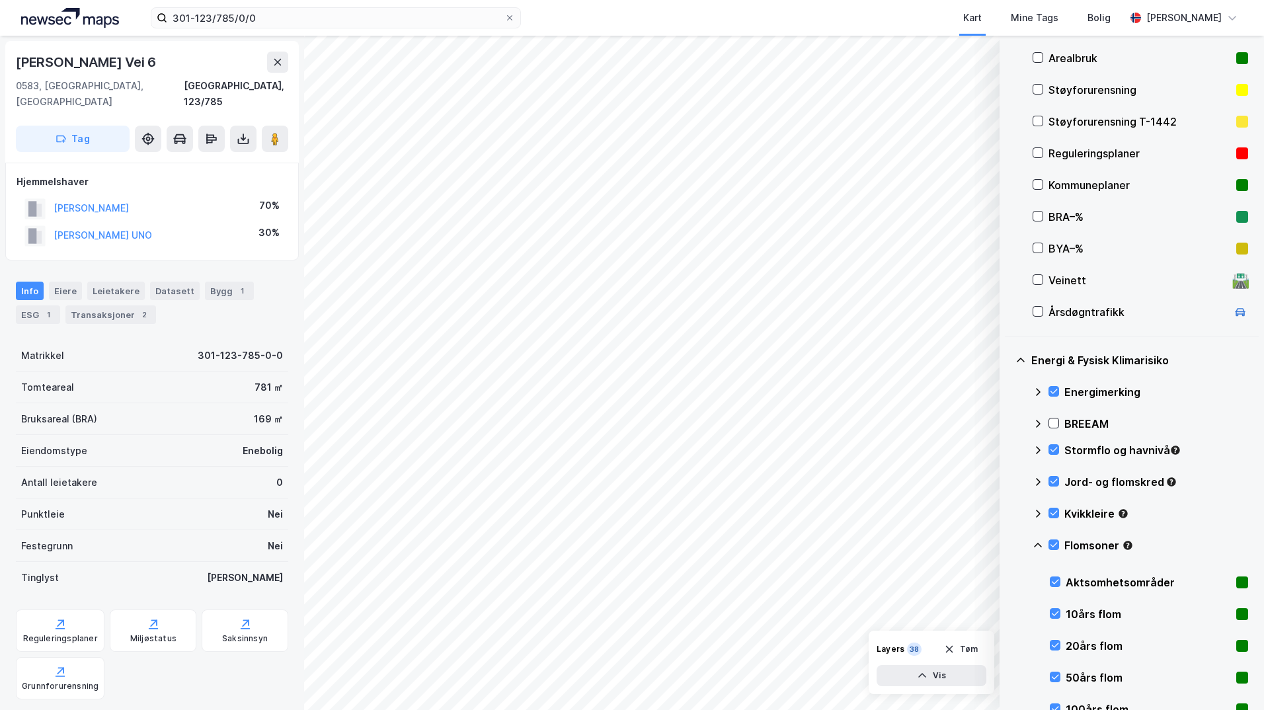
click at [1036, 544] on icon at bounding box center [1038, 545] width 11 height 11
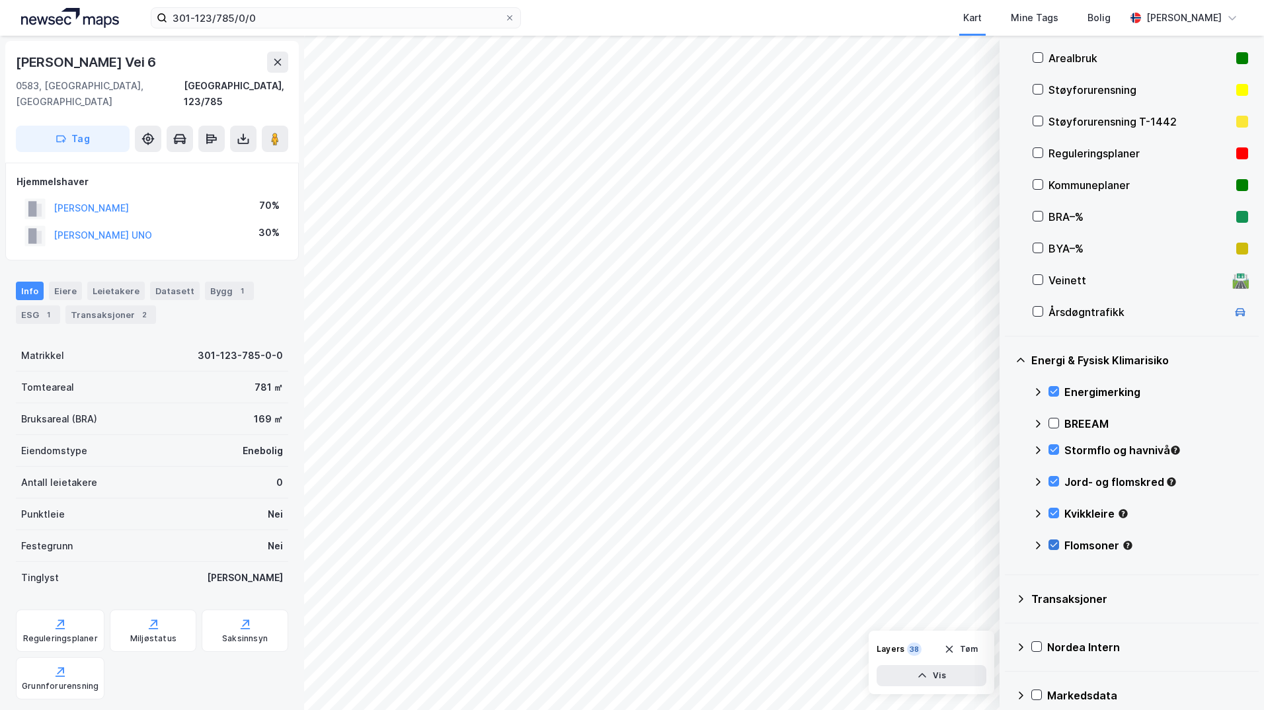
click at [1051, 542] on icon at bounding box center [1053, 544] width 9 height 9
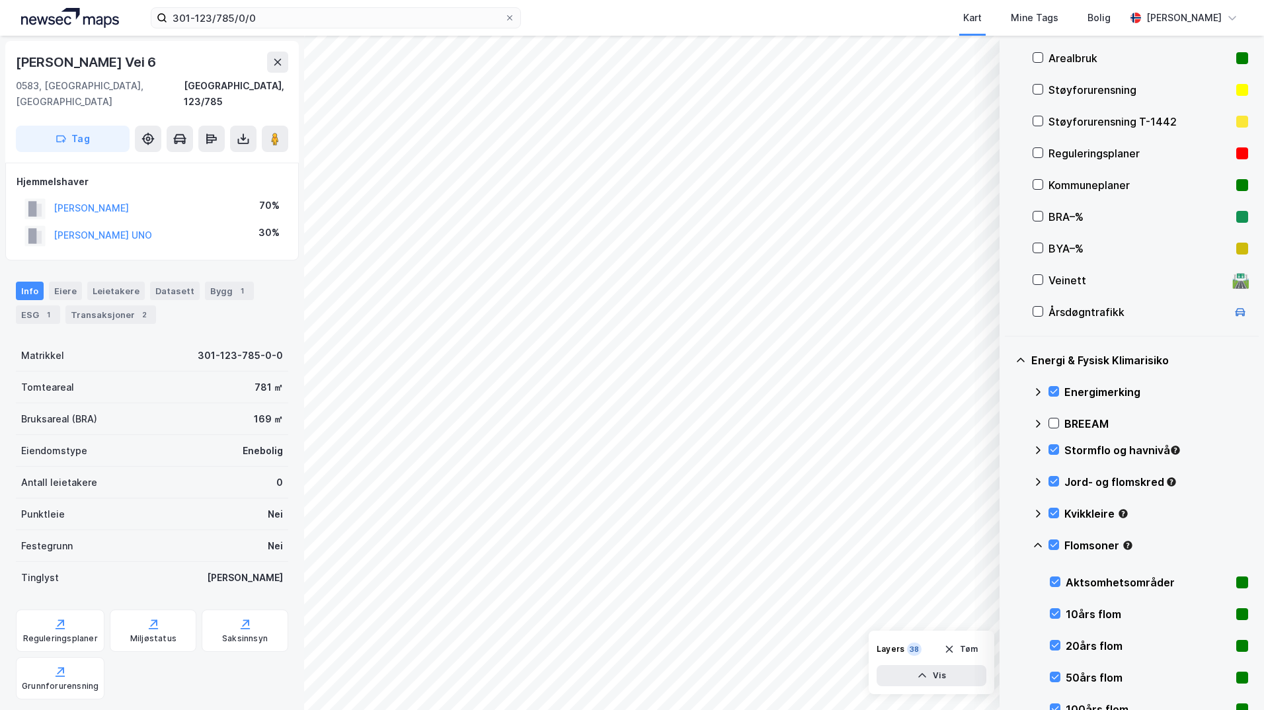
click at [1036, 545] on icon at bounding box center [1038, 545] width 11 height 11
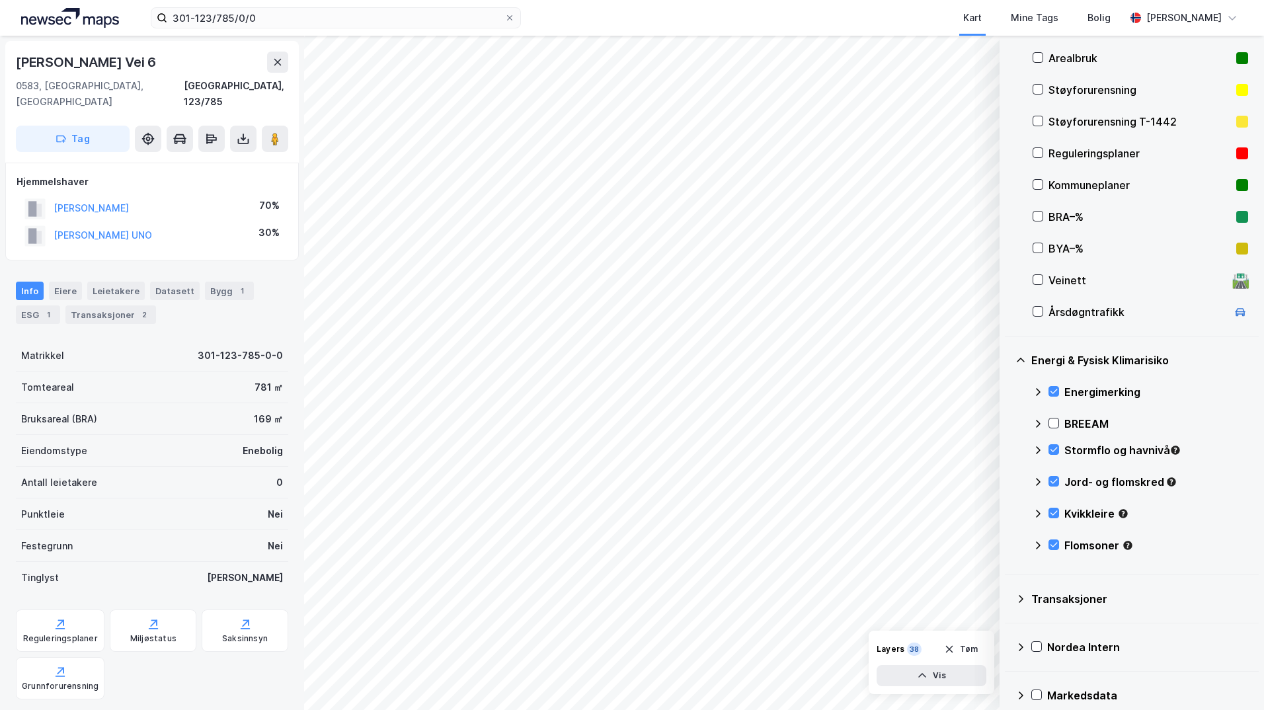
scroll to position [132, 0]
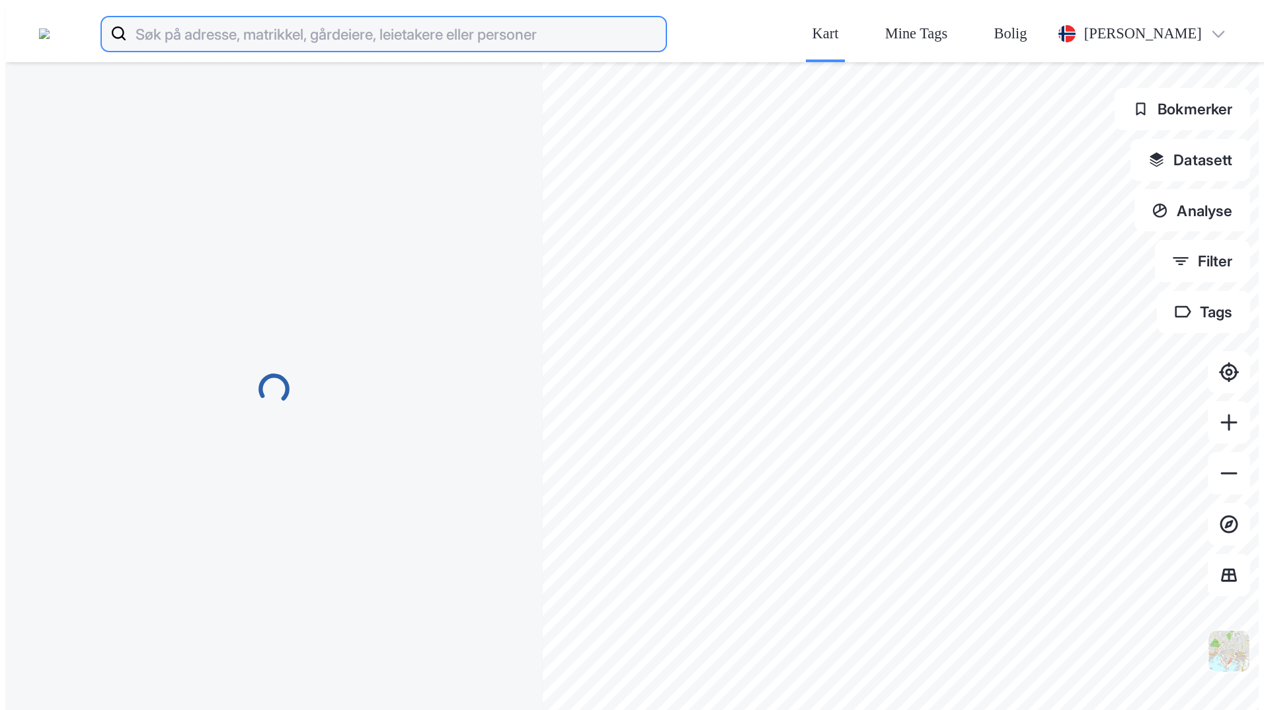
click at [222, 15] on input at bounding box center [396, 34] width 539 height 42
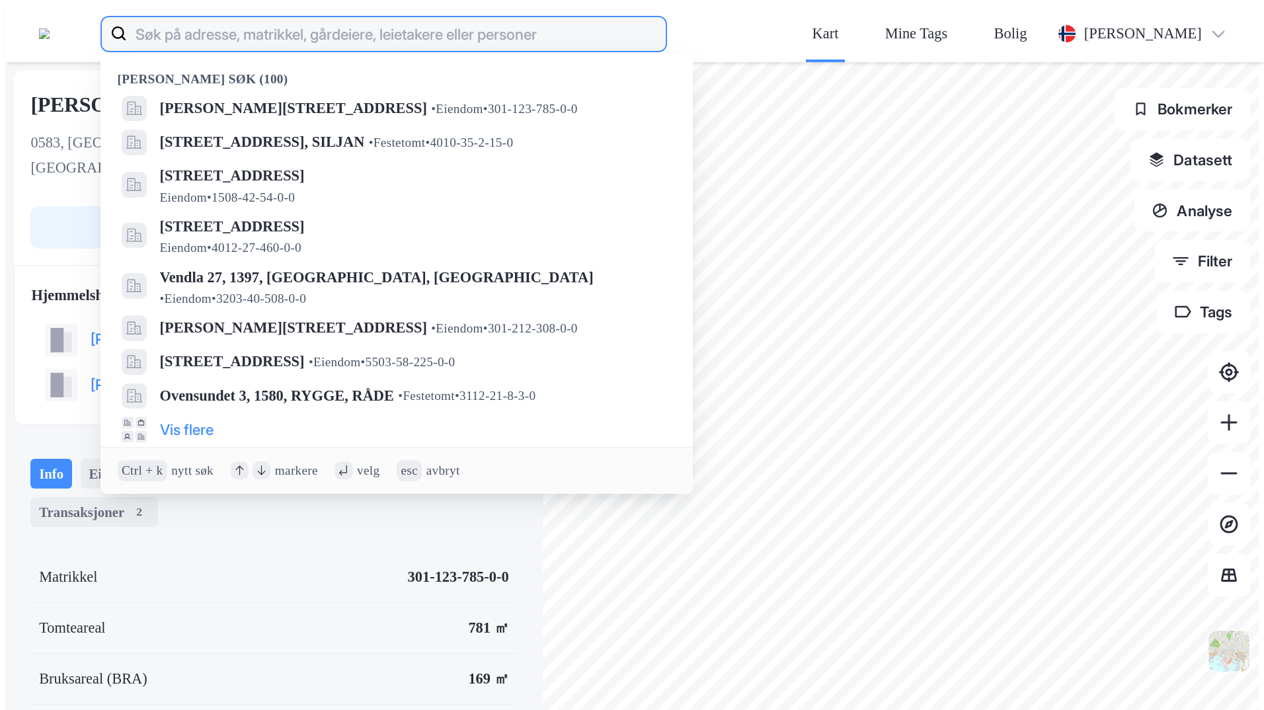
paste input "301-27/1176/0/37"
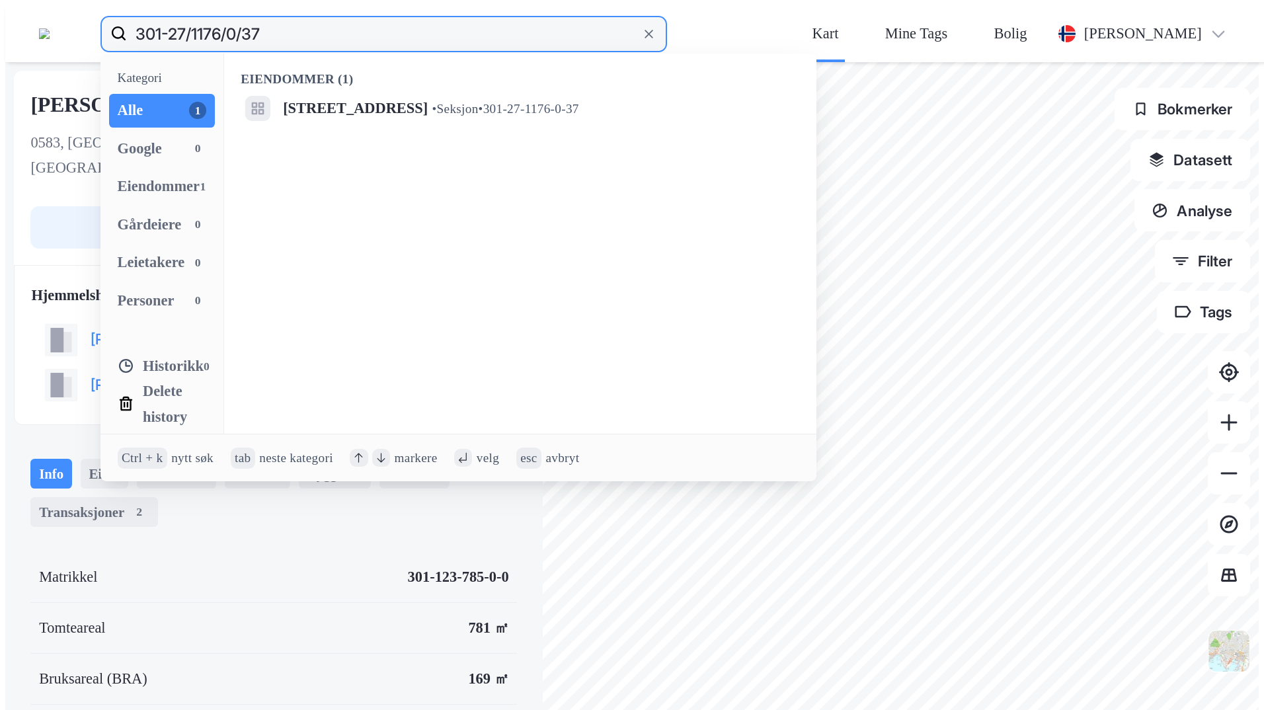
type input "301-27/1176/0/37"
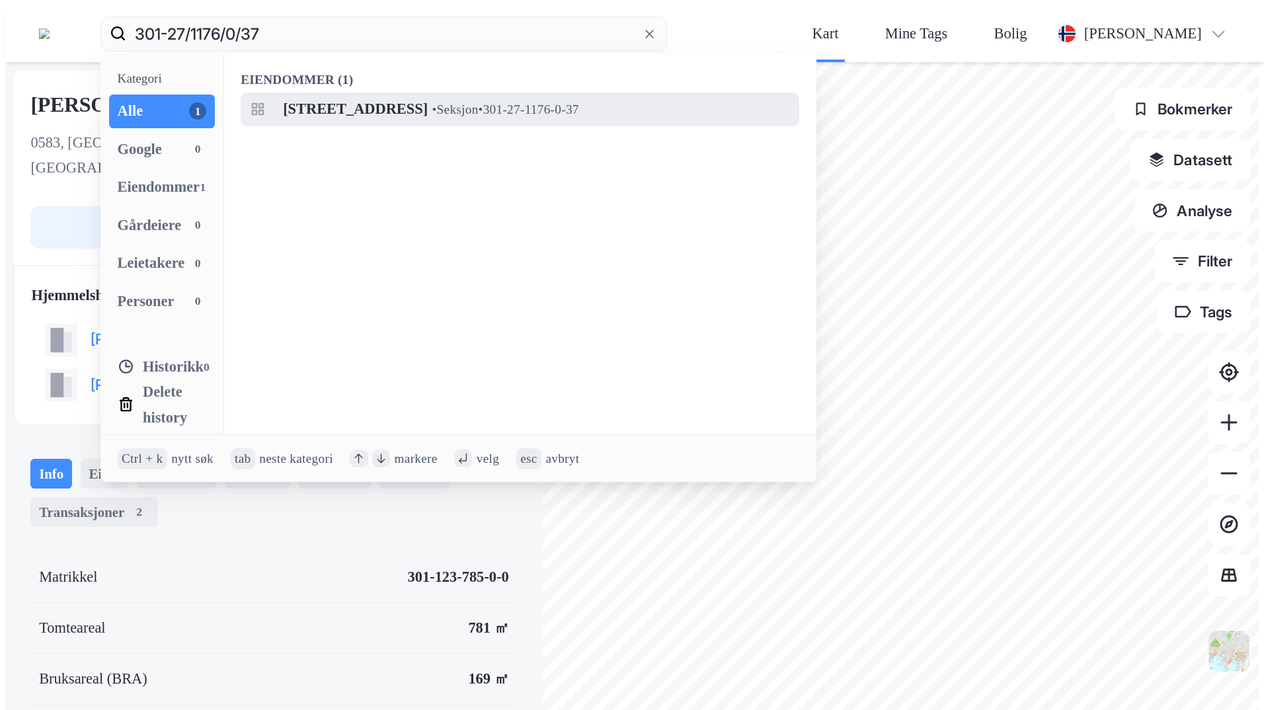
click at [359, 97] on span "[STREET_ADDRESS]" at bounding box center [355, 109] width 145 height 25
